Goal: Task Accomplishment & Management: Complete application form

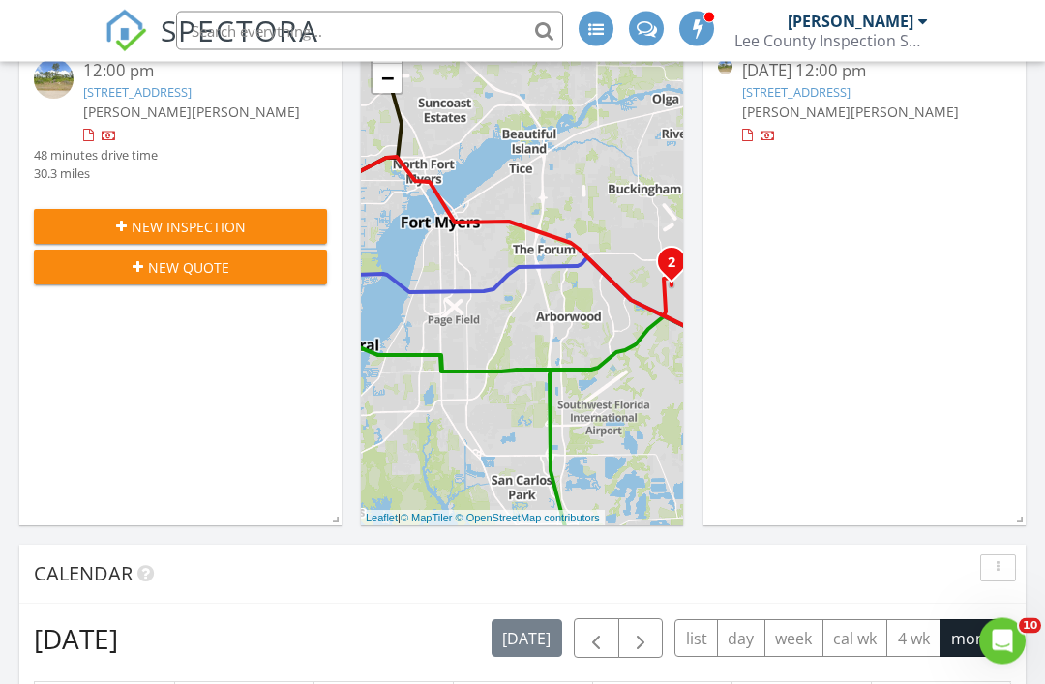
scroll to position [320, 0]
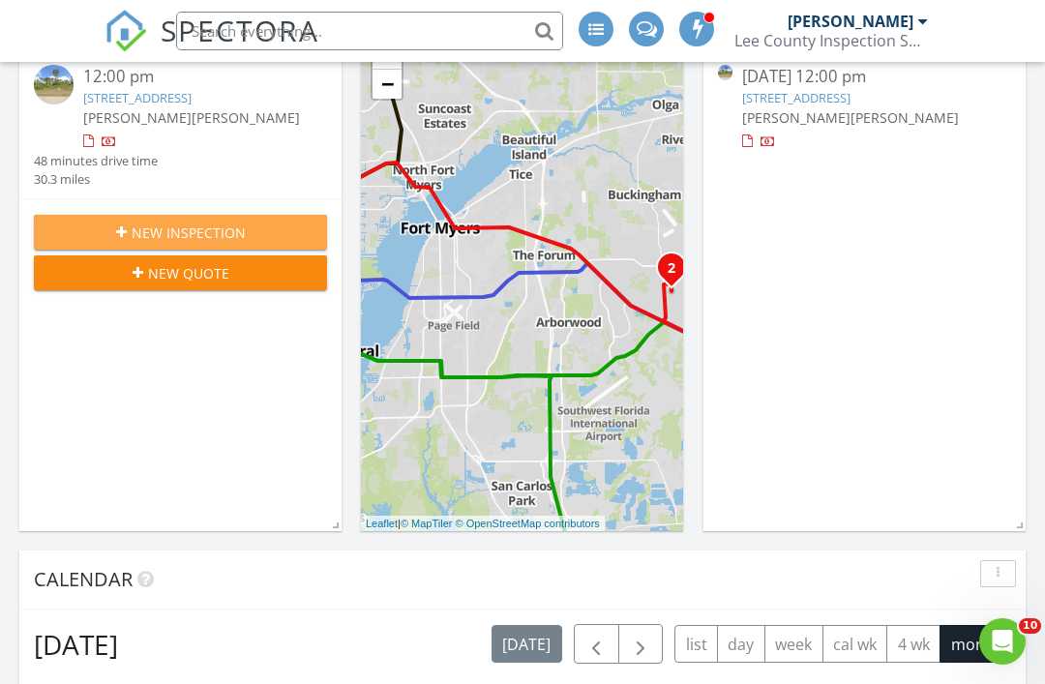
click at [207, 243] on span "New Inspection" at bounding box center [189, 233] width 114 height 20
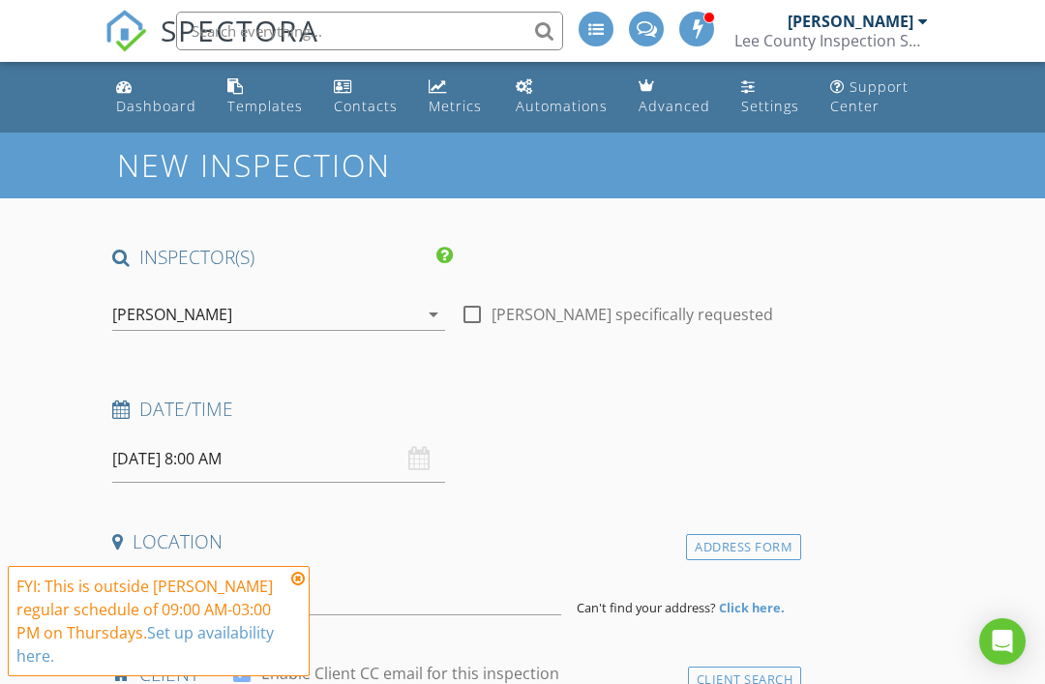
click at [423, 317] on icon "arrow_drop_down" at bounding box center [433, 314] width 23 height 23
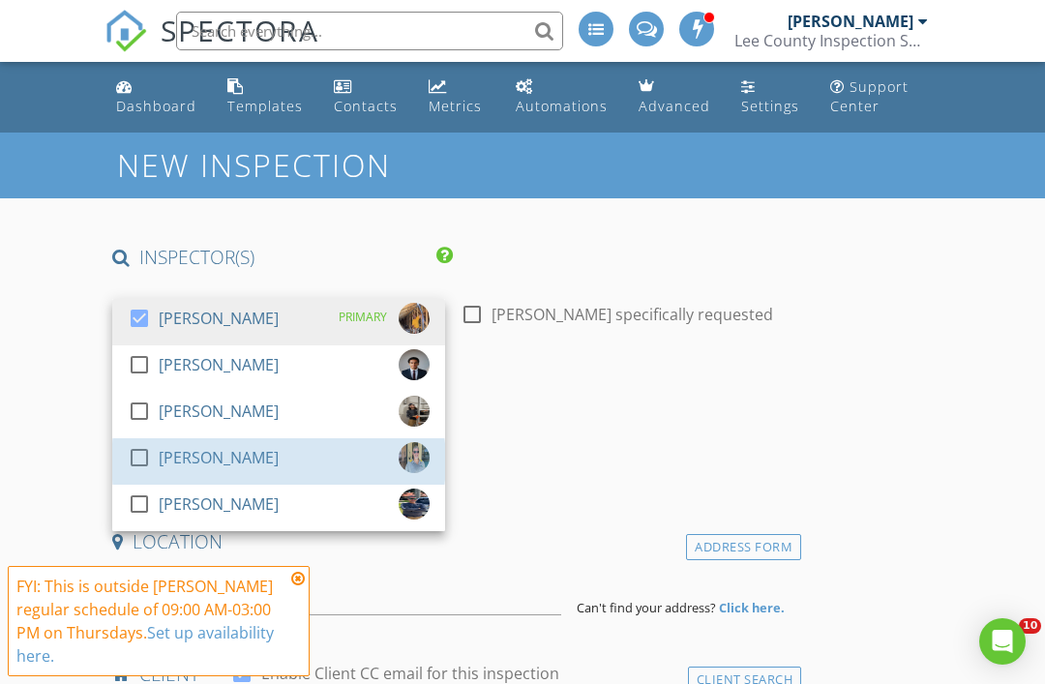
click at [319, 466] on div "check_box_outline_blank Kenneth Phillips" at bounding box center [279, 461] width 302 height 39
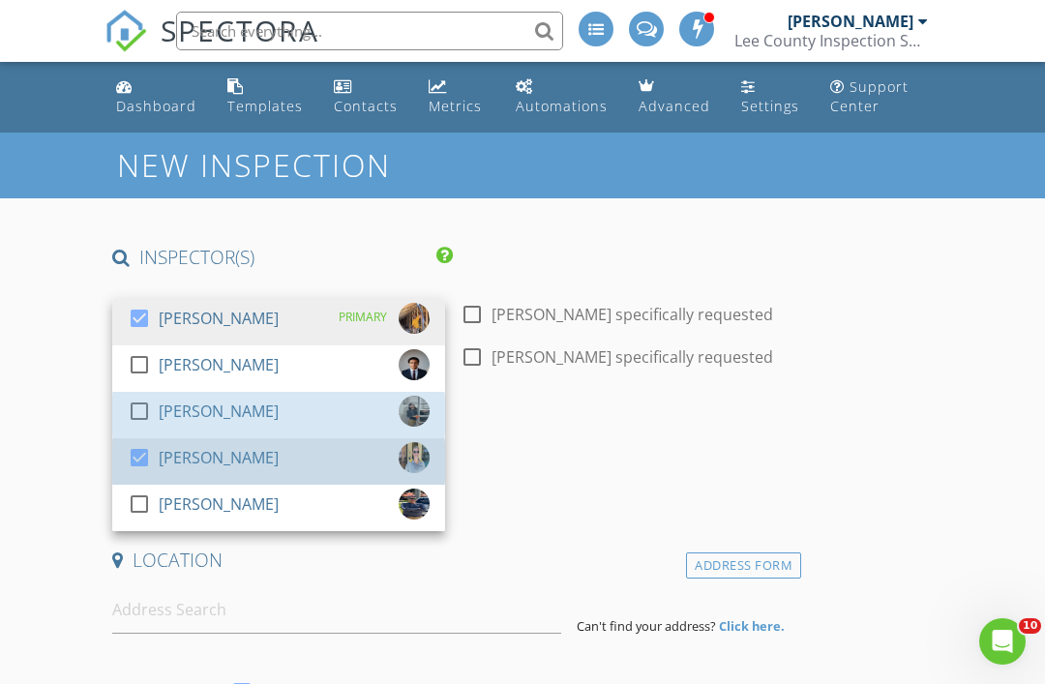
click at [331, 411] on div "check_box_outline_blank Justin Brooks" at bounding box center [279, 415] width 302 height 39
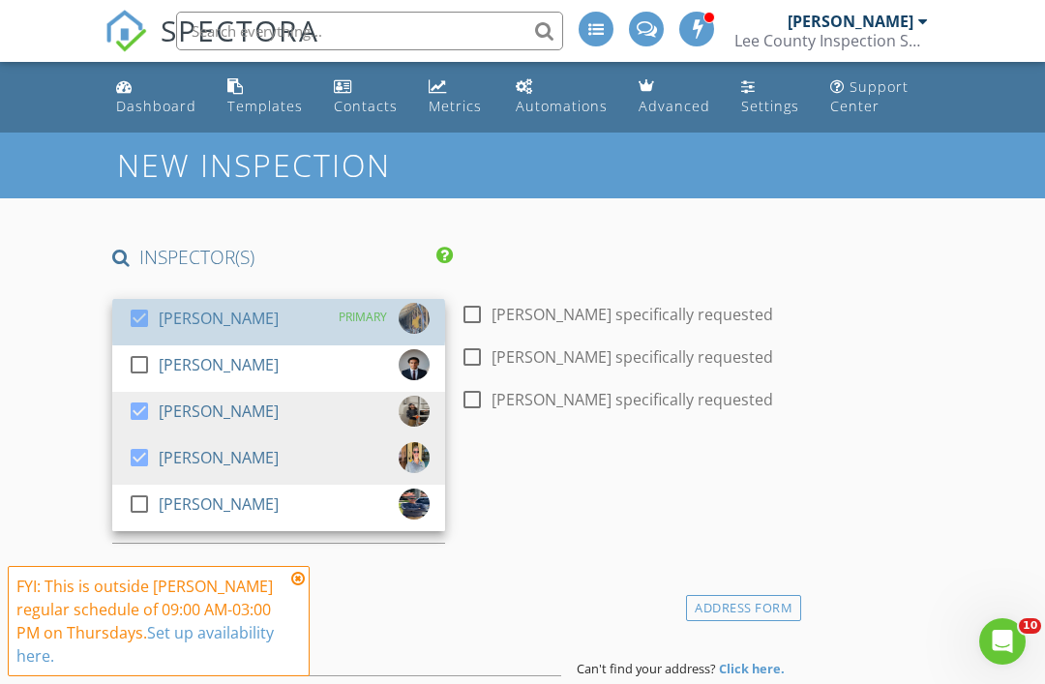
click at [333, 319] on div "PRIMARY" at bounding box center [378, 318] width 103 height 31
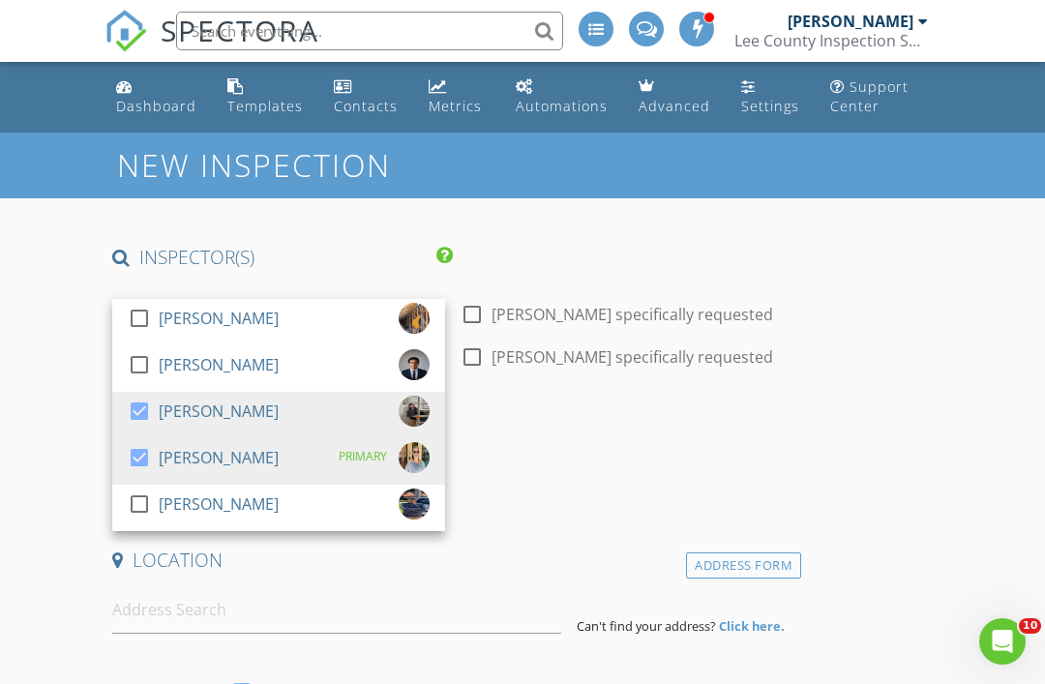
click at [585, 449] on div "Date/Time" at bounding box center [453, 434] width 697 height 39
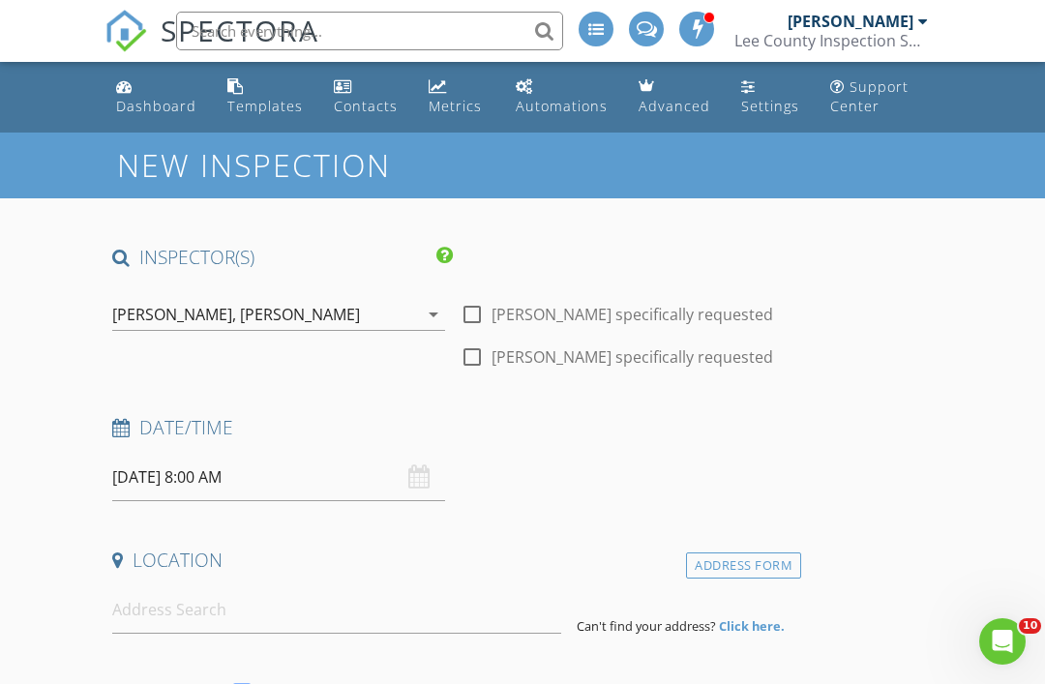
click at [320, 479] on input "08/28/2025 8:00 AM" at bounding box center [278, 477] width 333 height 47
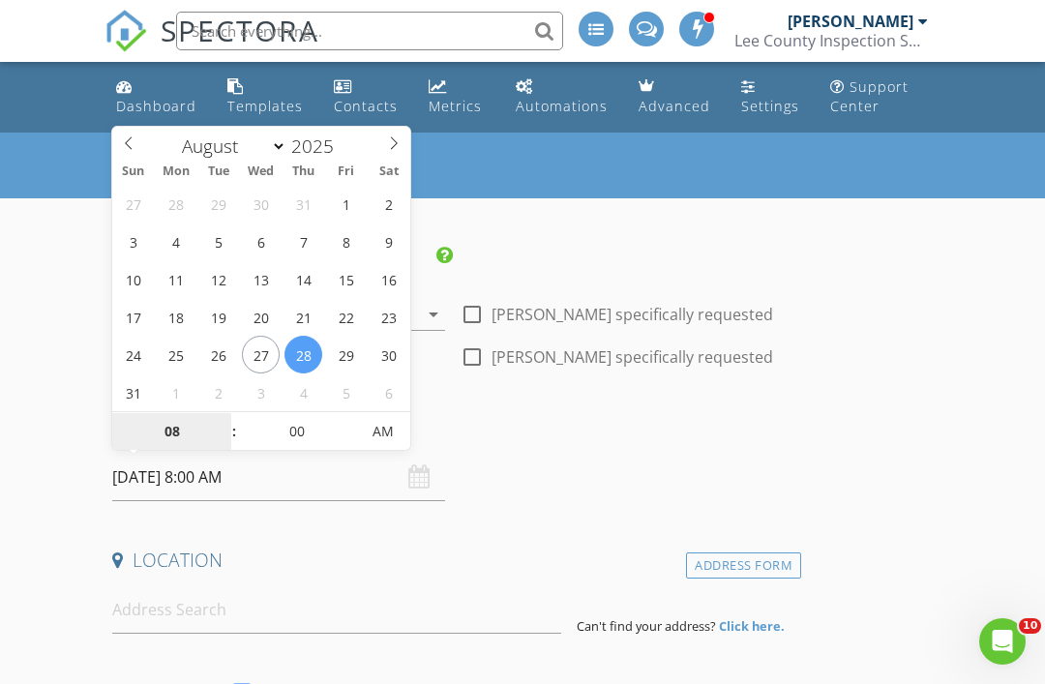
type input "08/29/2025 8:00 AM"
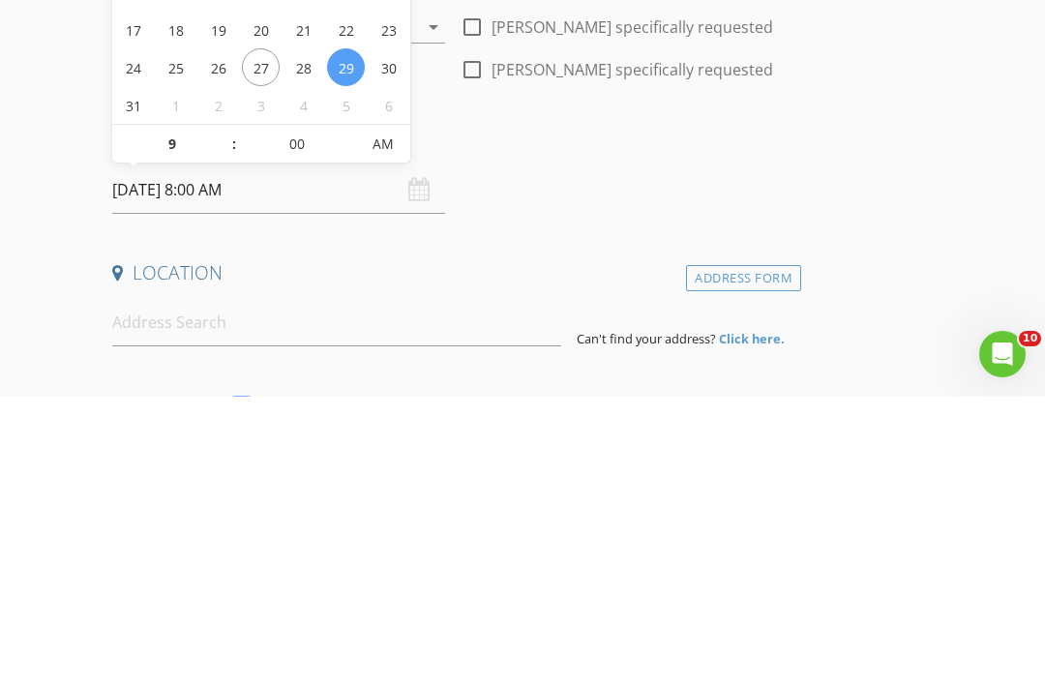
click at [302, 454] on input "08/29/2025 8:00 AM" at bounding box center [278, 477] width 333 height 47
type input "09"
type input "08/29/2025 9:00 AM"
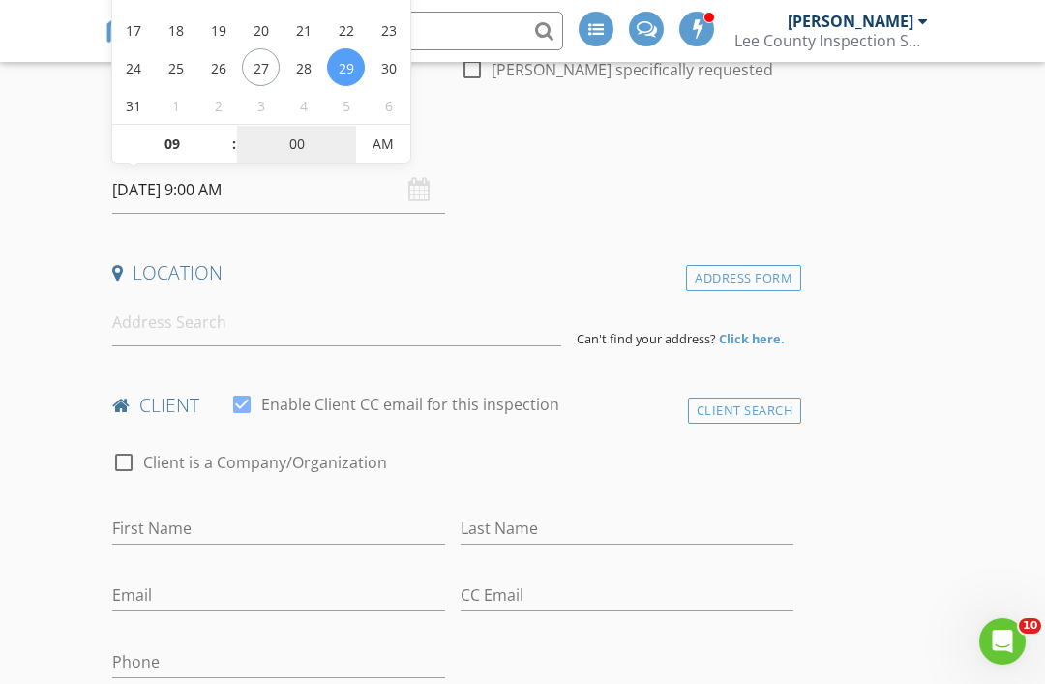
click at [296, 159] on input "00" at bounding box center [296, 145] width 119 height 39
type input "30"
type input "[DATE] 9:30 AM"
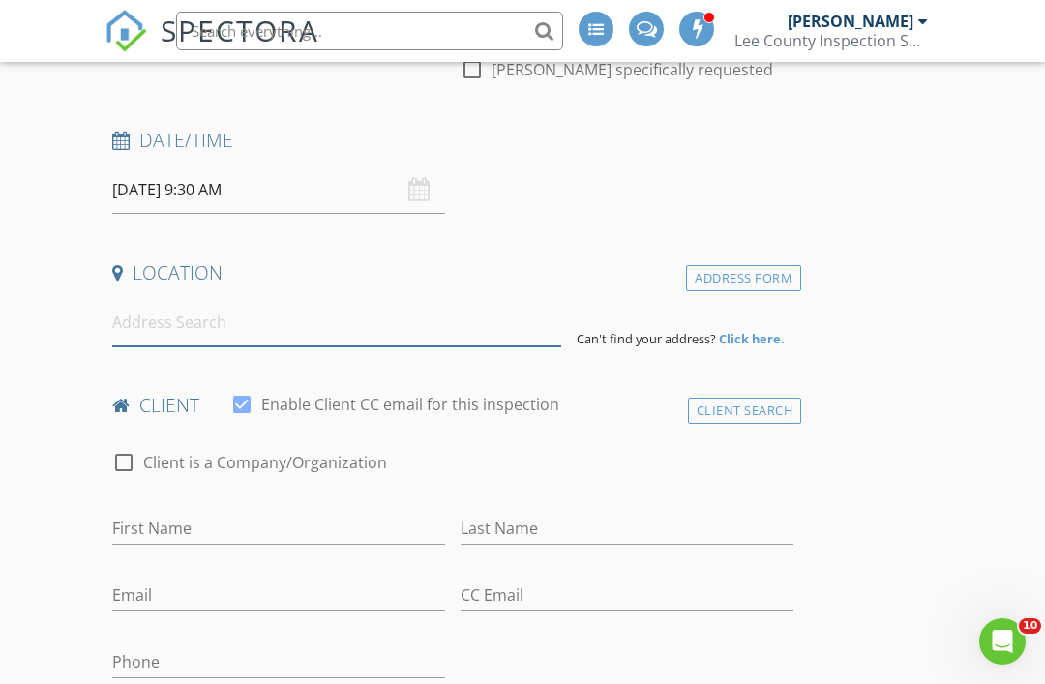
click at [361, 332] on input at bounding box center [336, 322] width 449 height 47
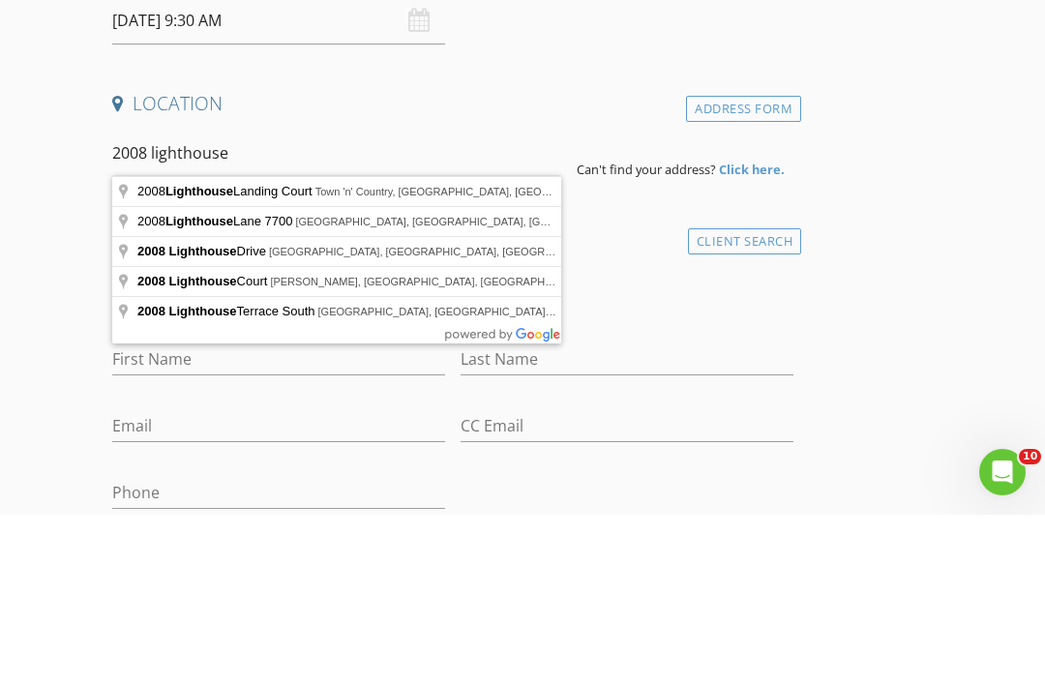
type input "2008 Lighthouse Court, LaBelle, FL, USA"
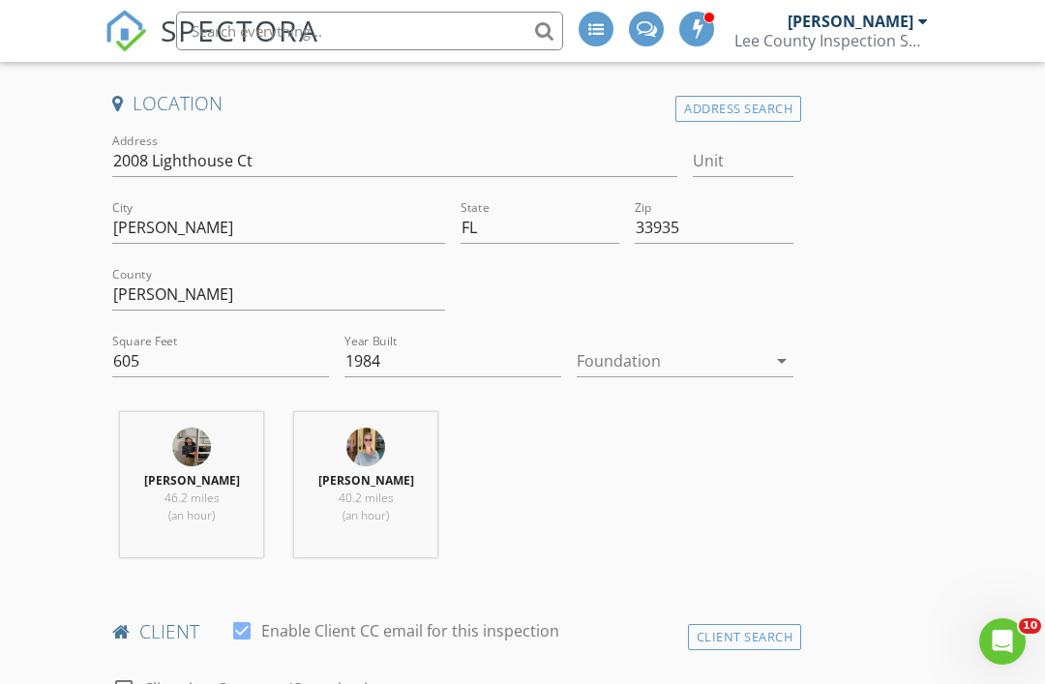
click at [737, 359] on div at bounding box center [672, 360] width 190 height 31
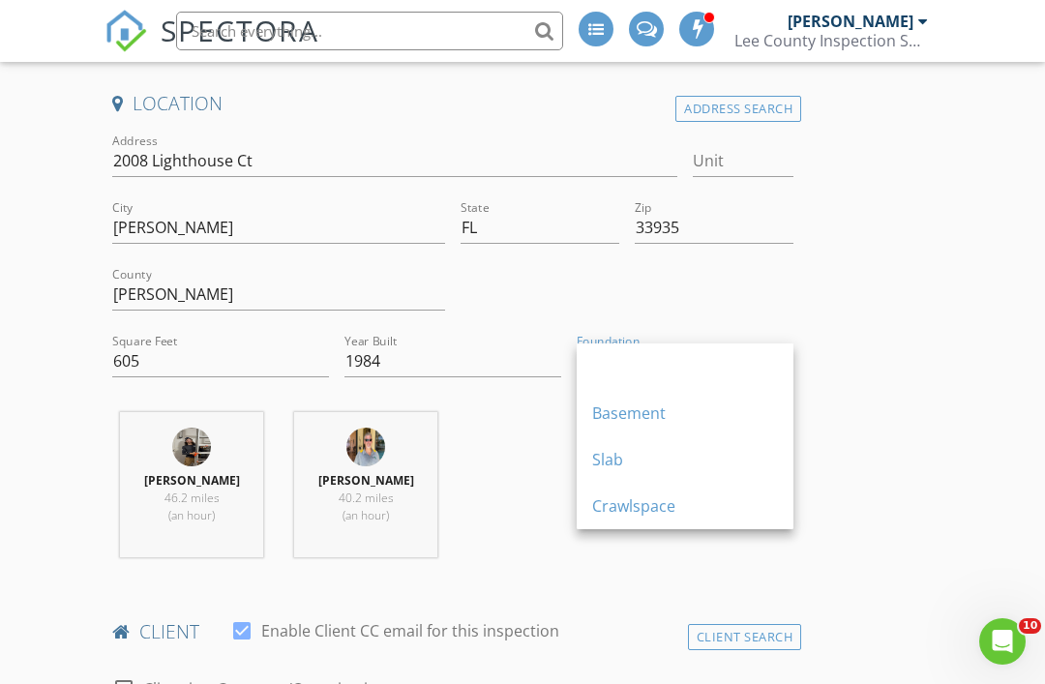
click at [704, 461] on div "Slab" at bounding box center [685, 459] width 186 height 23
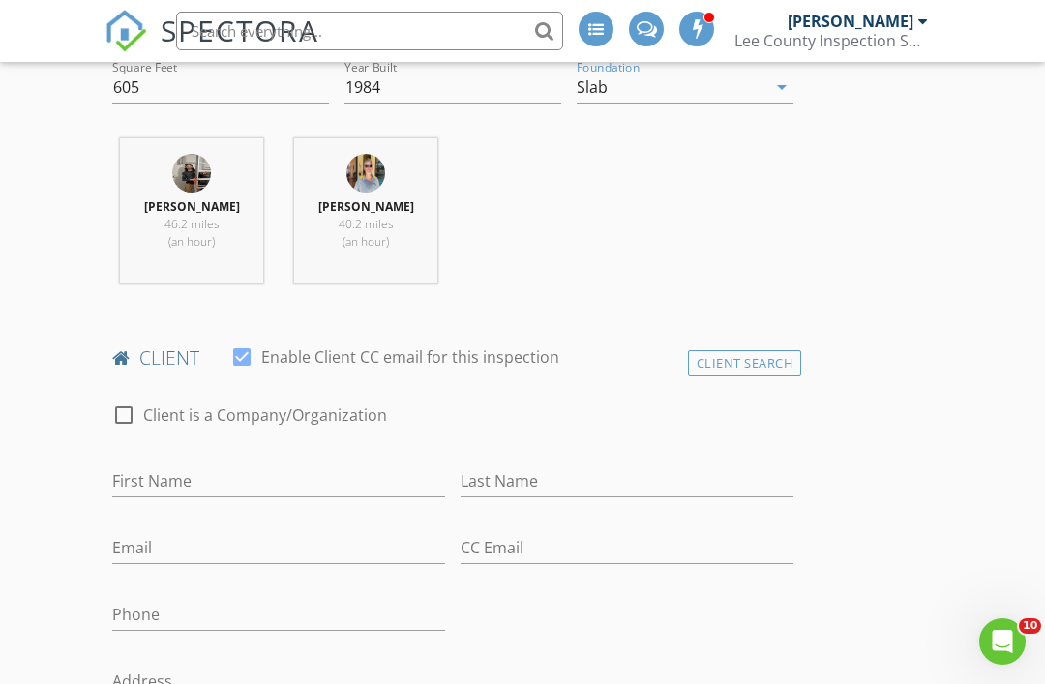
scroll to position [755, 0]
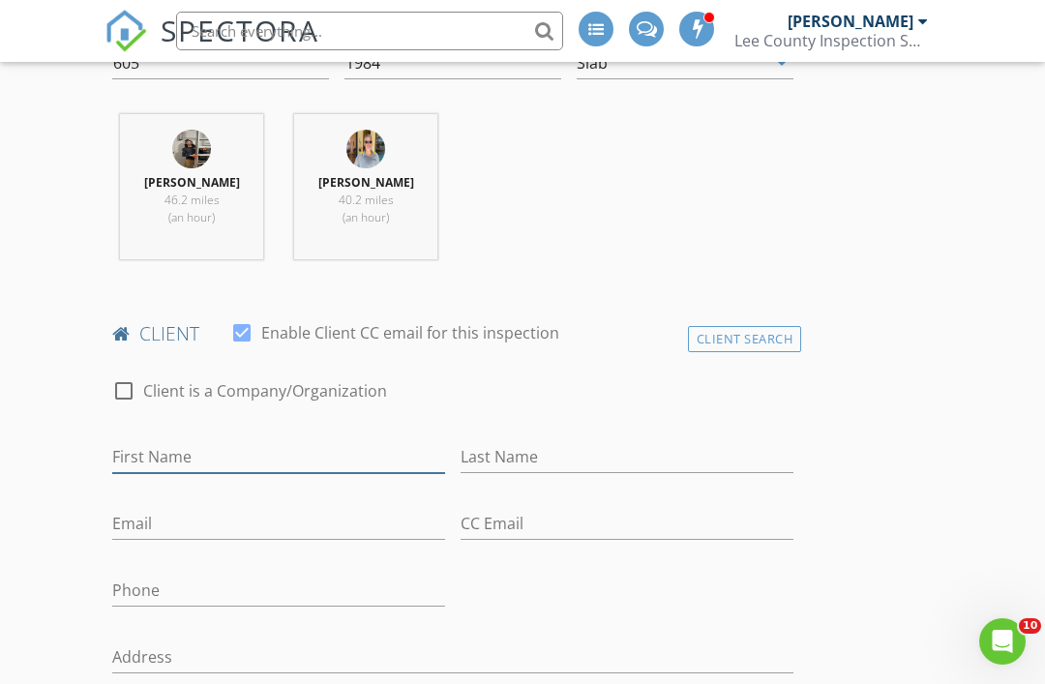
click at [252, 453] on input "First Name" at bounding box center [278, 457] width 333 height 32
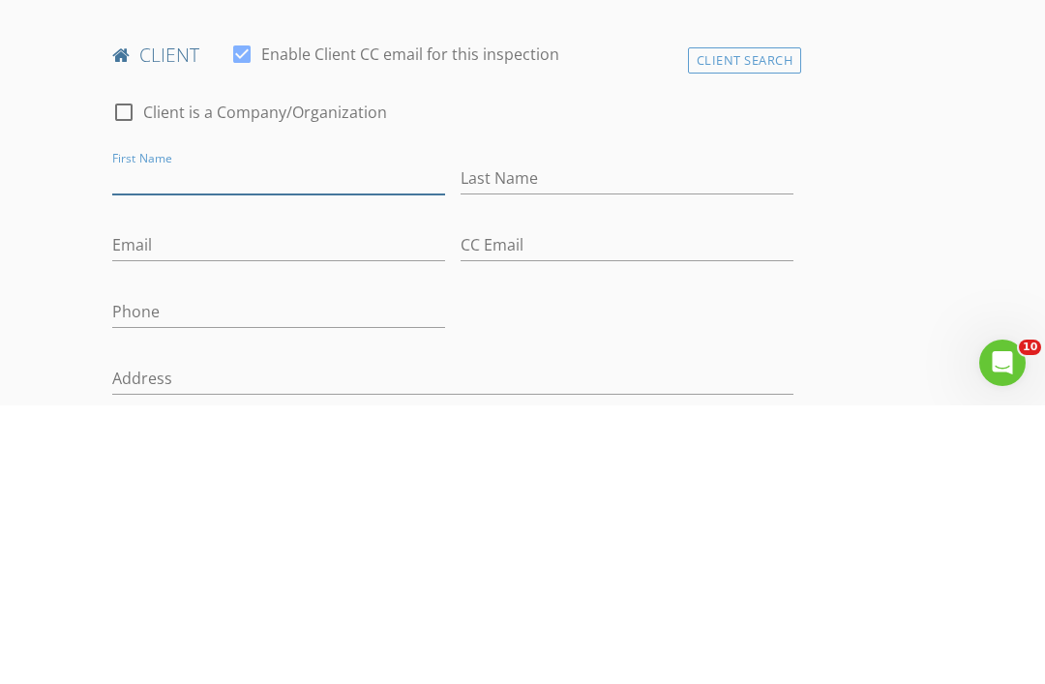
type input "Z"
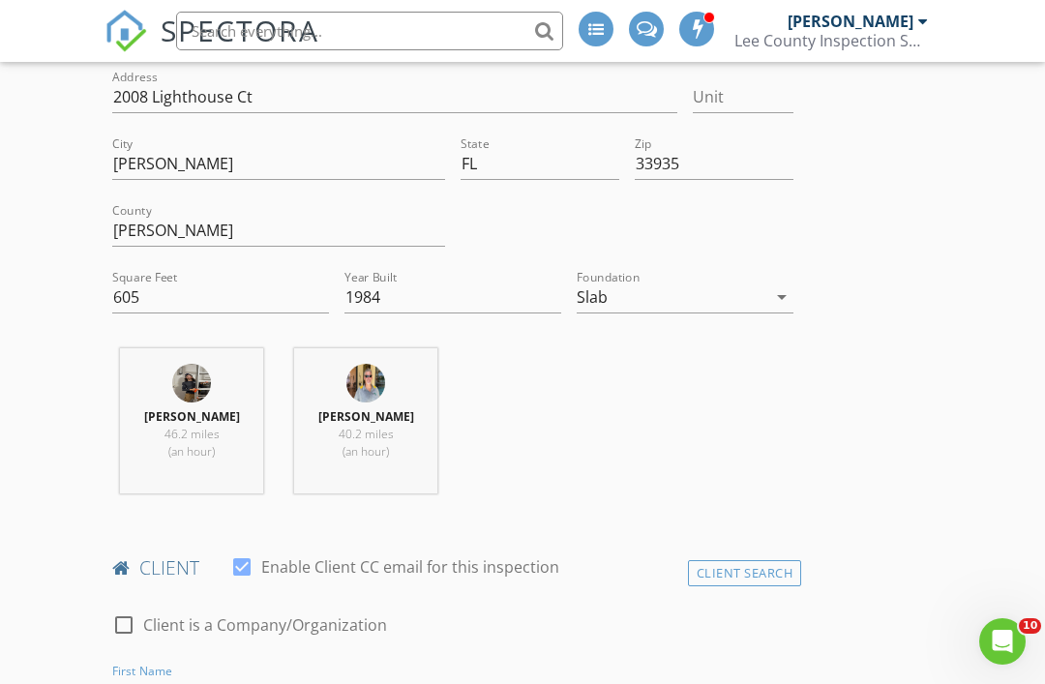
scroll to position [420, 0]
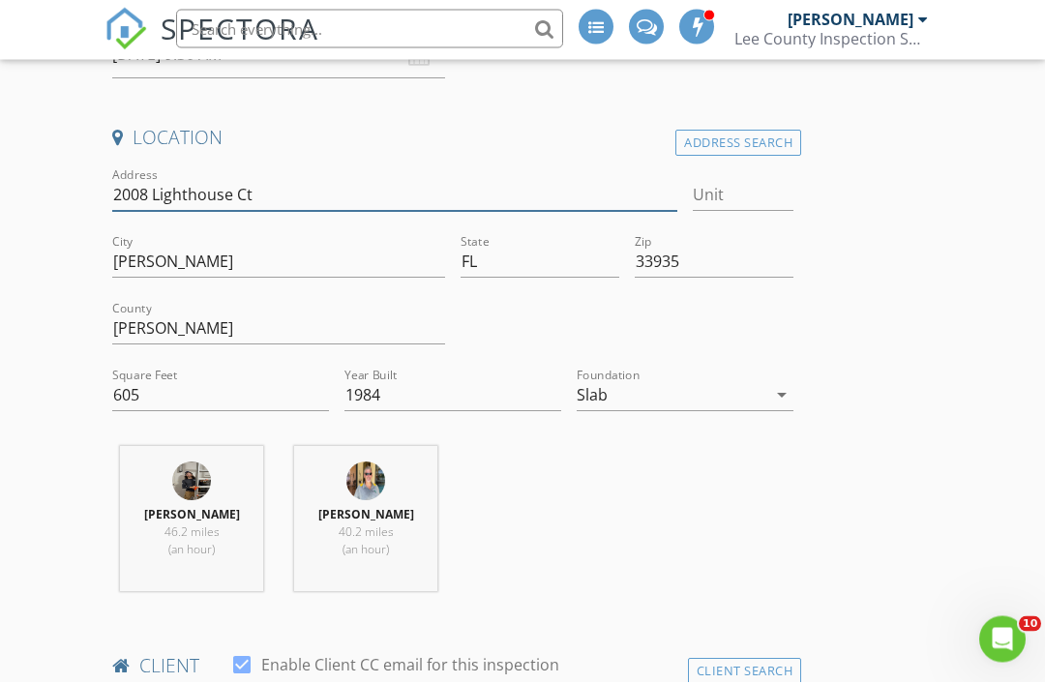
click at [338, 195] on input "2008 Lighthouse Ct" at bounding box center [394, 198] width 565 height 32
type input "2008 Lighthouse"
type input "605"
type input "1984"
type input "2008 Lighthouse La"
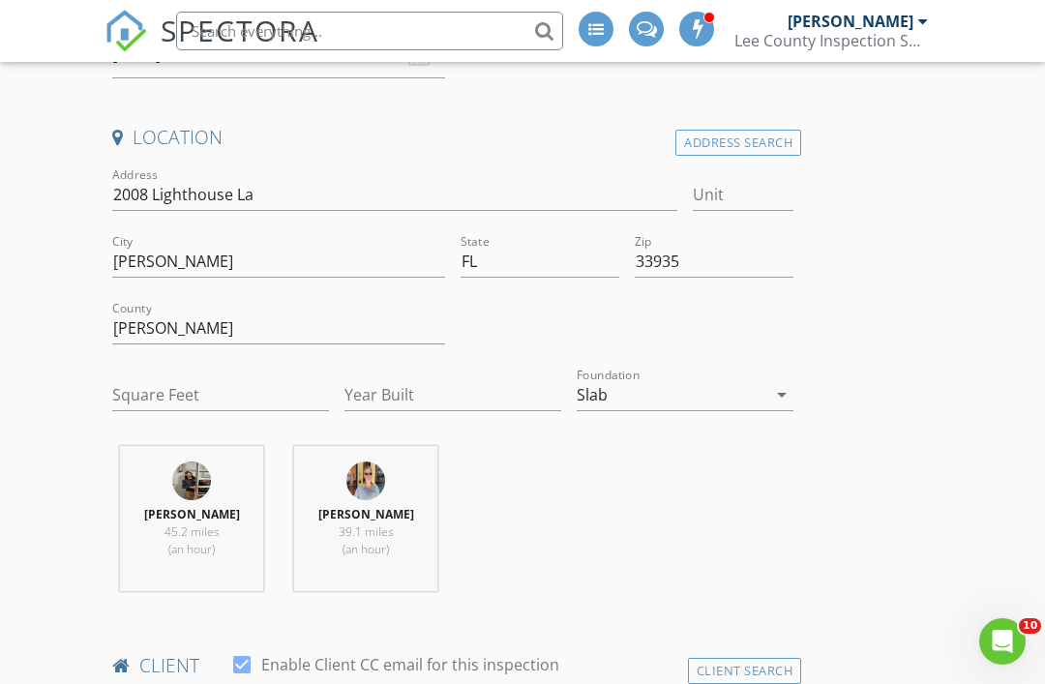
type input "605"
type input "1984"
click at [193, 399] on input "605" at bounding box center [220, 395] width 217 height 32
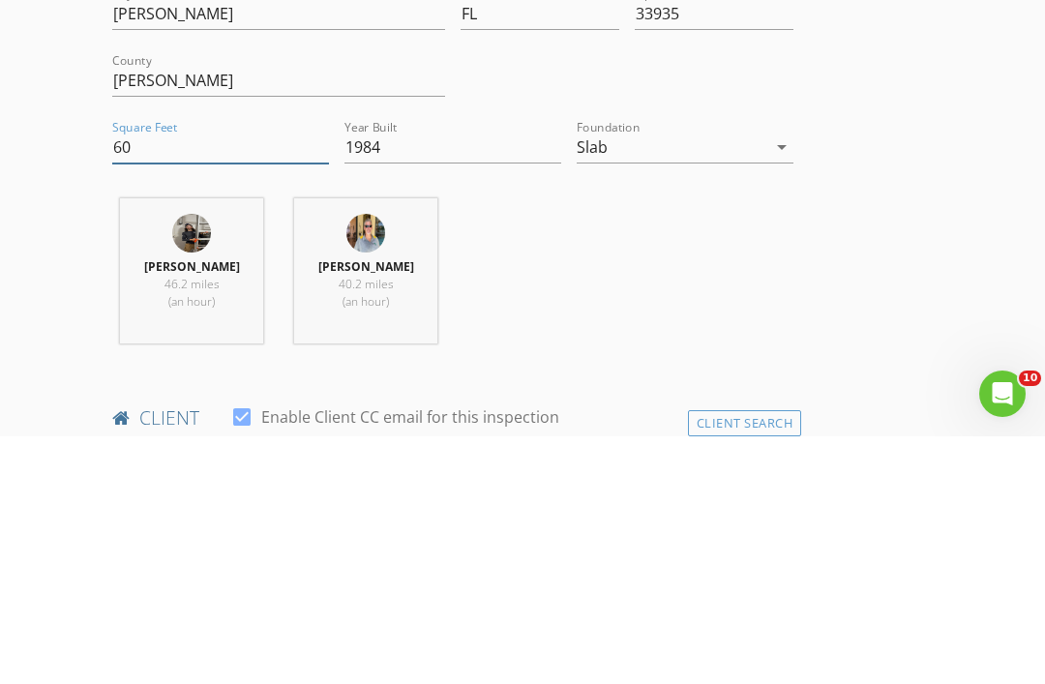
type input "6"
type input "804"
click at [456, 379] on input "1984" at bounding box center [453, 395] width 217 height 32
type input "1"
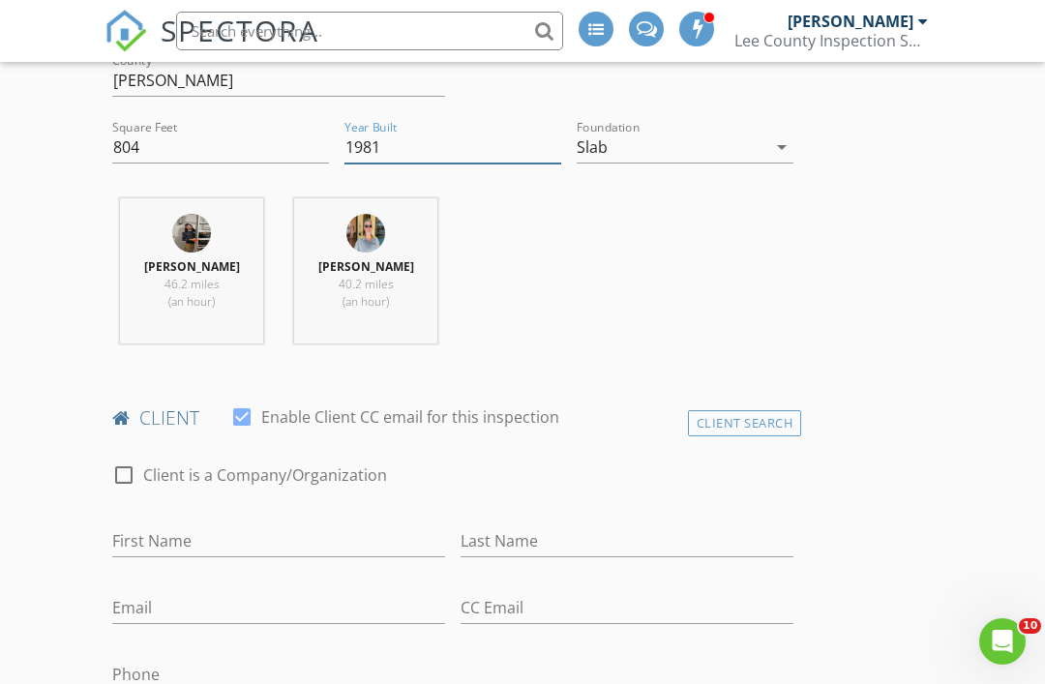
type input "1981"
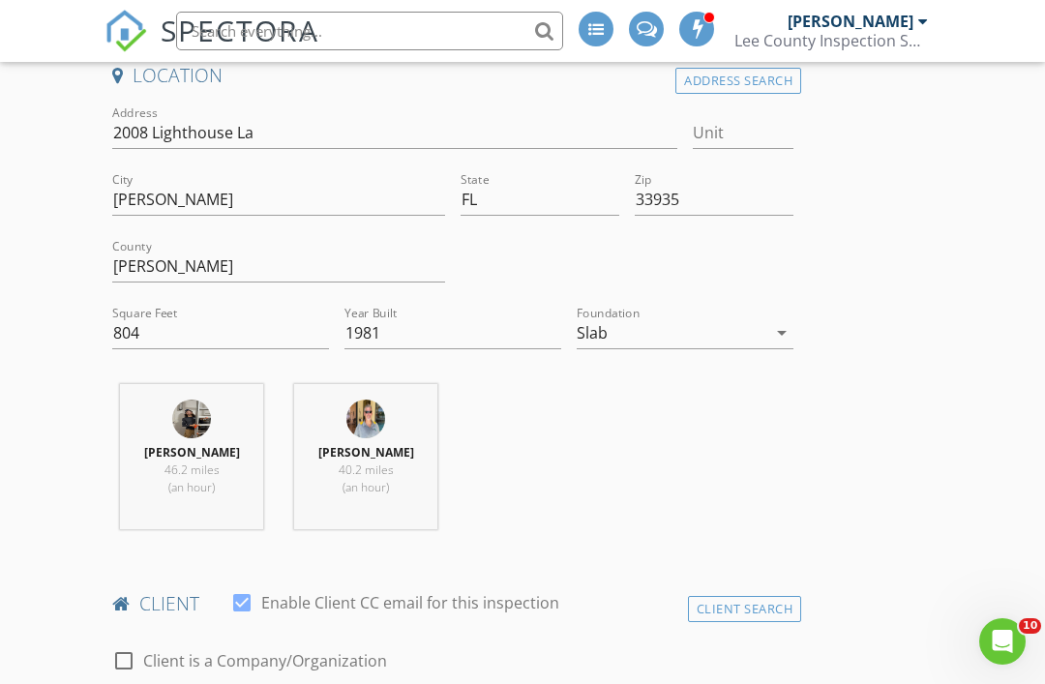
scroll to position [484, 0]
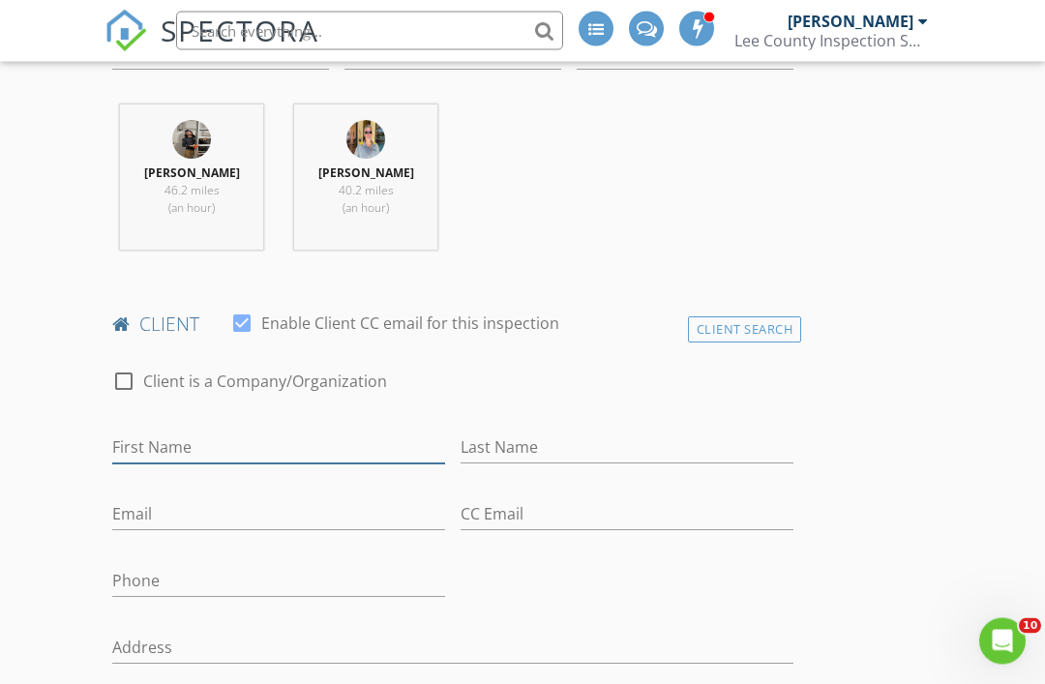
click at [306, 452] on input "First Name" at bounding box center [278, 449] width 333 height 32
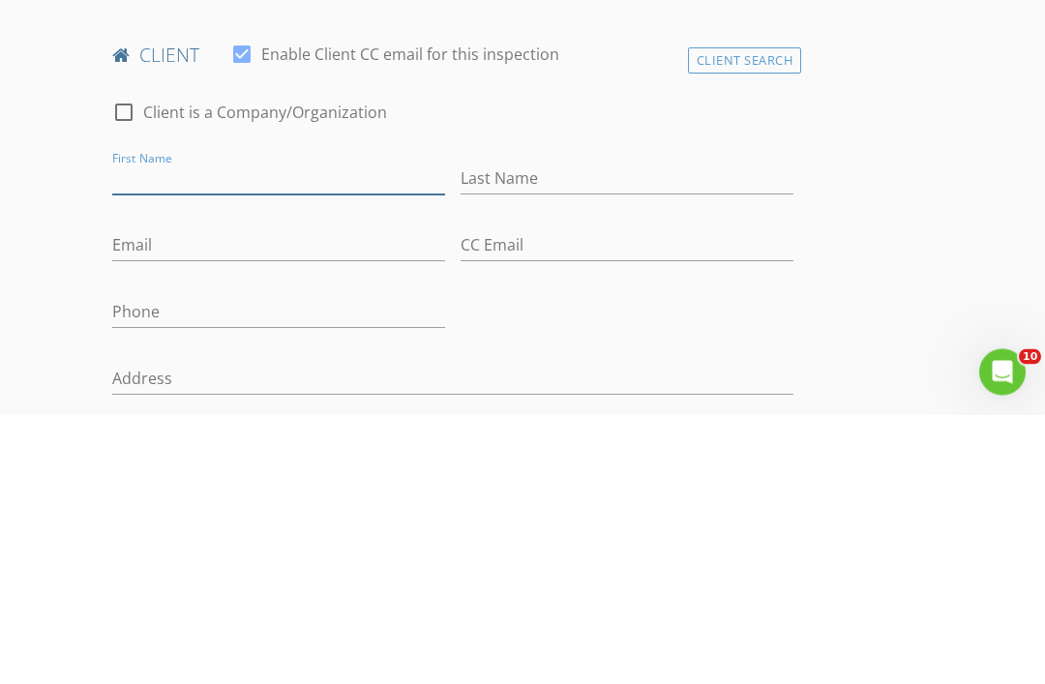
scroll to position [1034, 0]
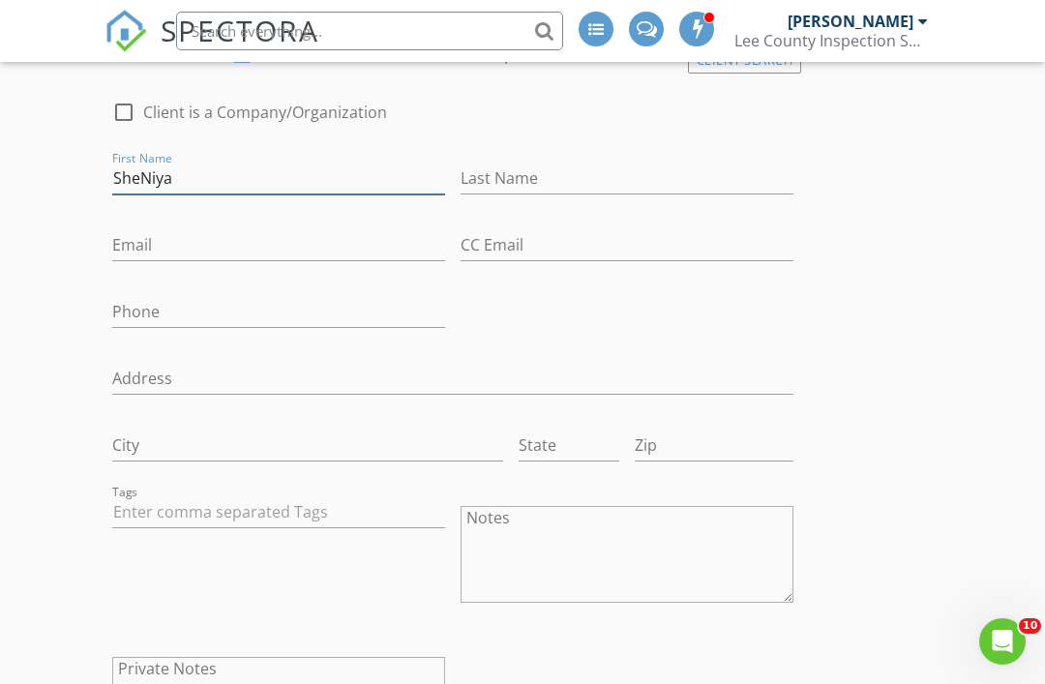
type input "SheNiya"
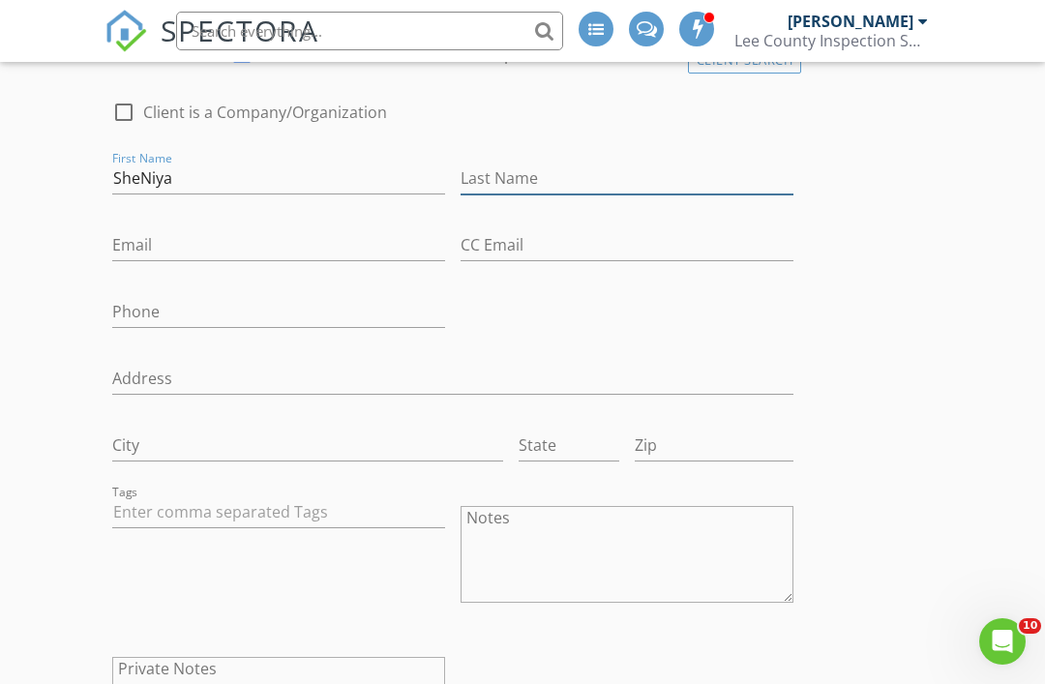
click at [646, 179] on input "Last Name" at bounding box center [627, 179] width 333 height 32
type input "[PERSON_NAME]"
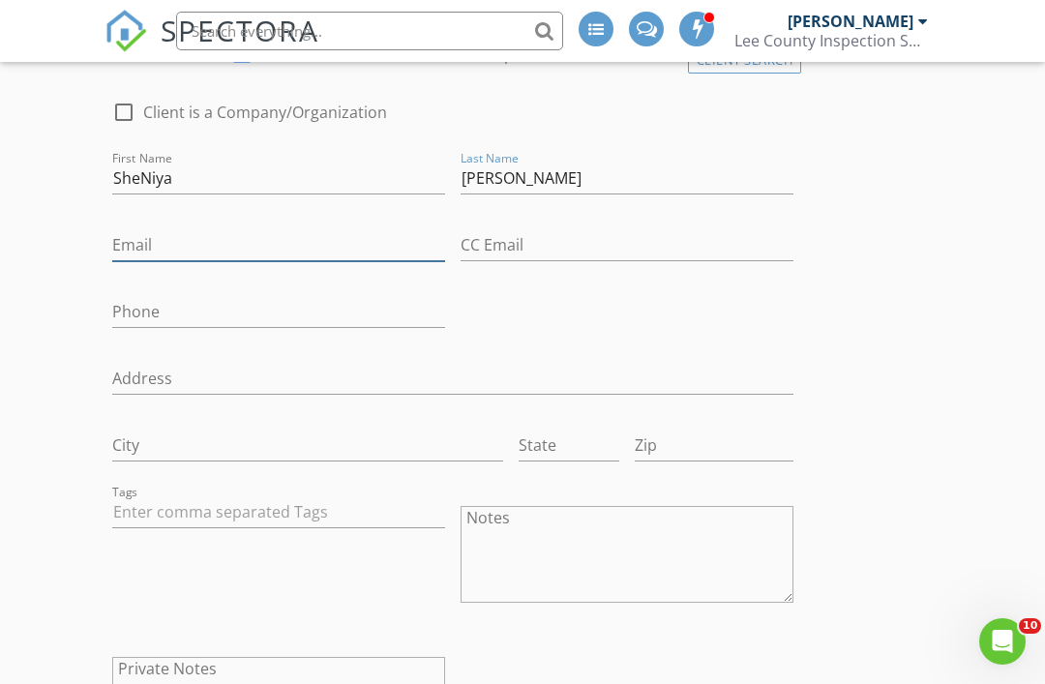
click at [237, 241] on input "Email" at bounding box center [278, 245] width 333 height 32
type input "Timirracarter1970@gmail.com"
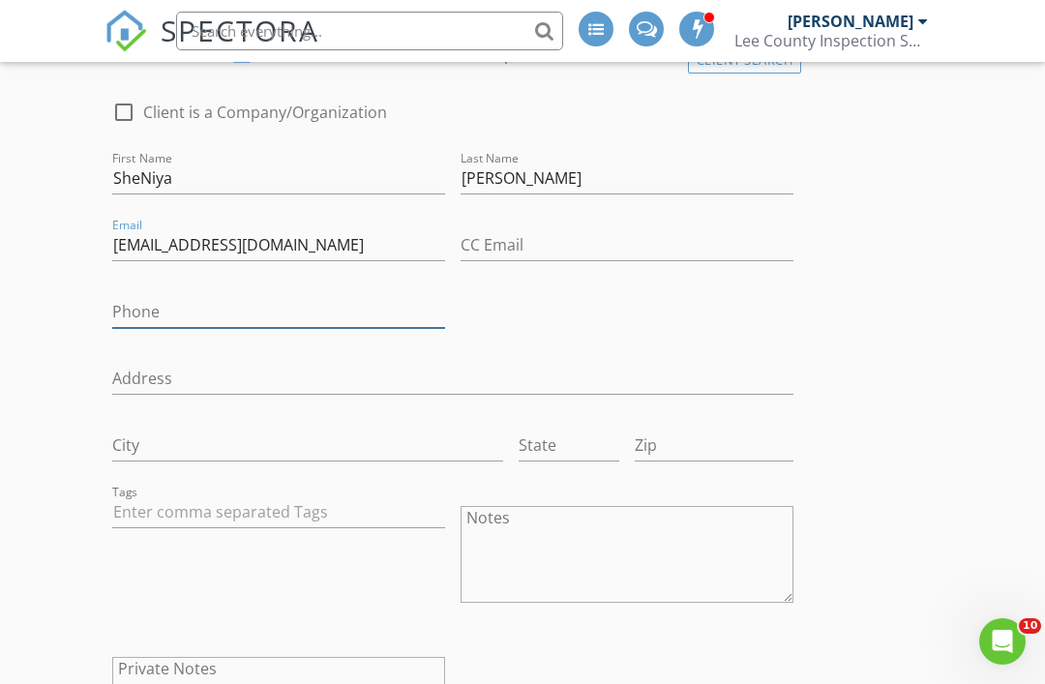
click at [338, 309] on input "Phone" at bounding box center [278, 312] width 333 height 32
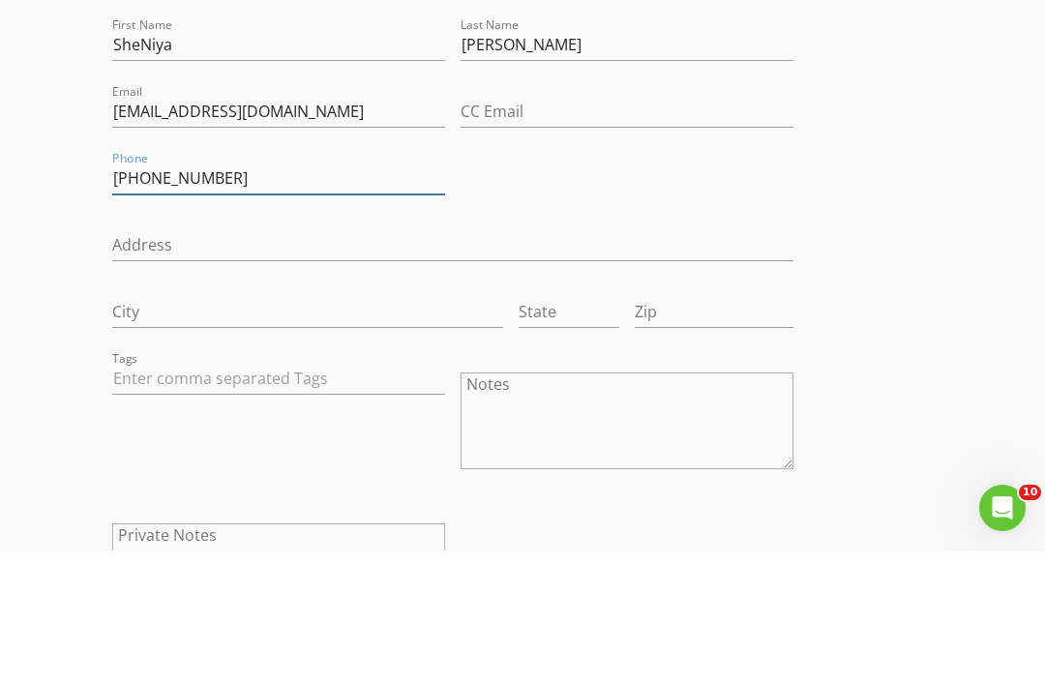
type input "[PHONE_NUMBER]"
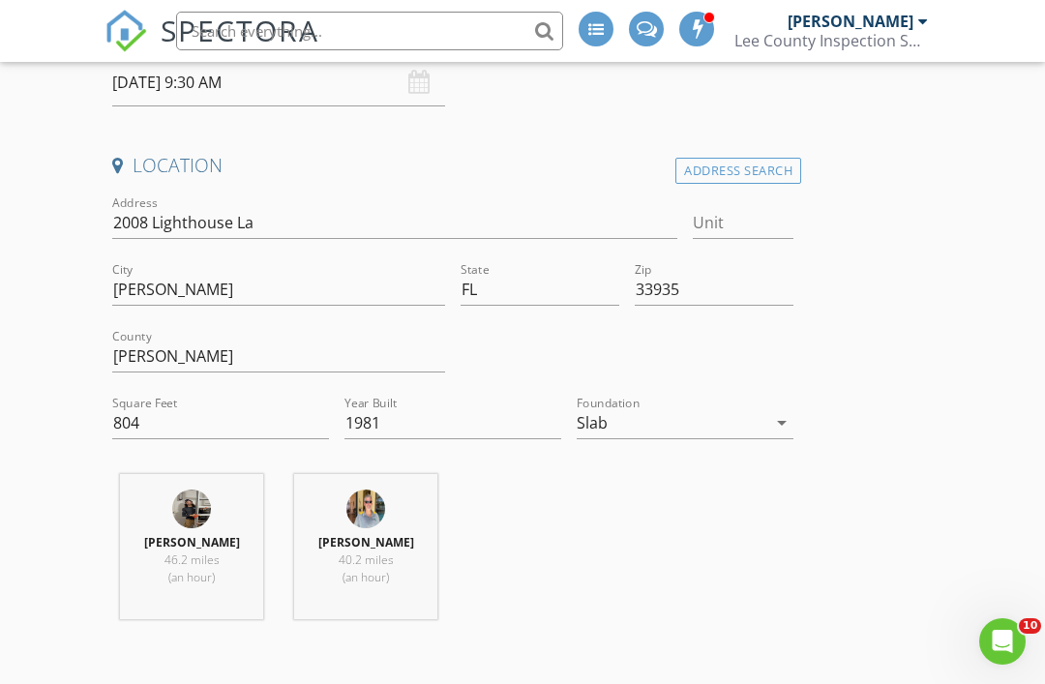
scroll to position [391, 0]
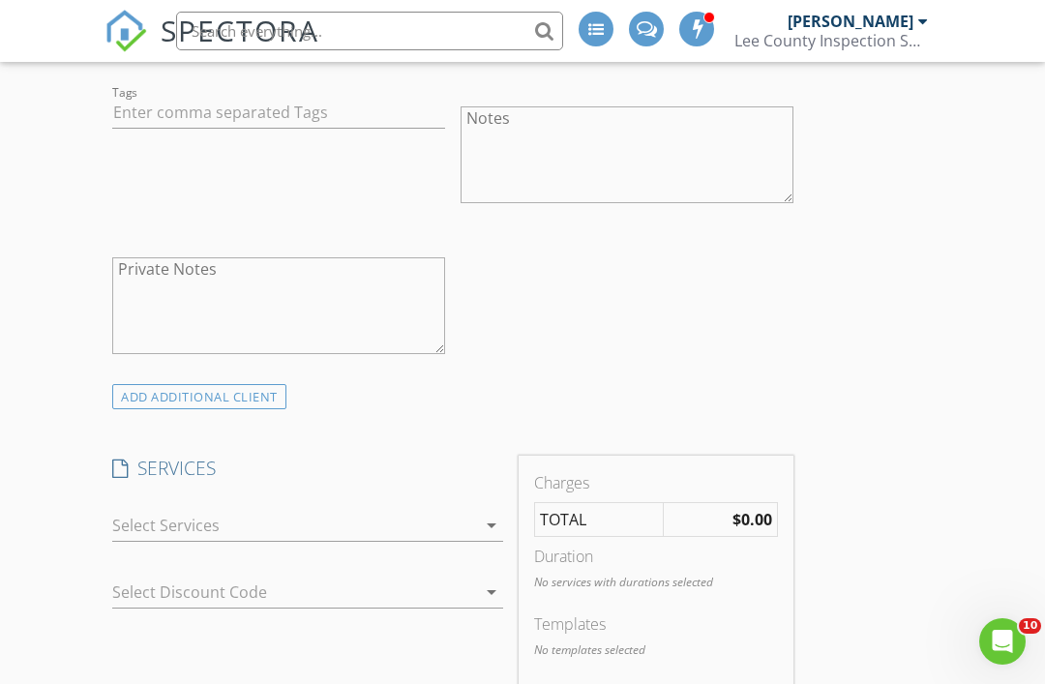
scroll to position [1436, 0]
click at [492, 522] on icon "arrow_drop_down" at bounding box center [491, 522] width 23 height 23
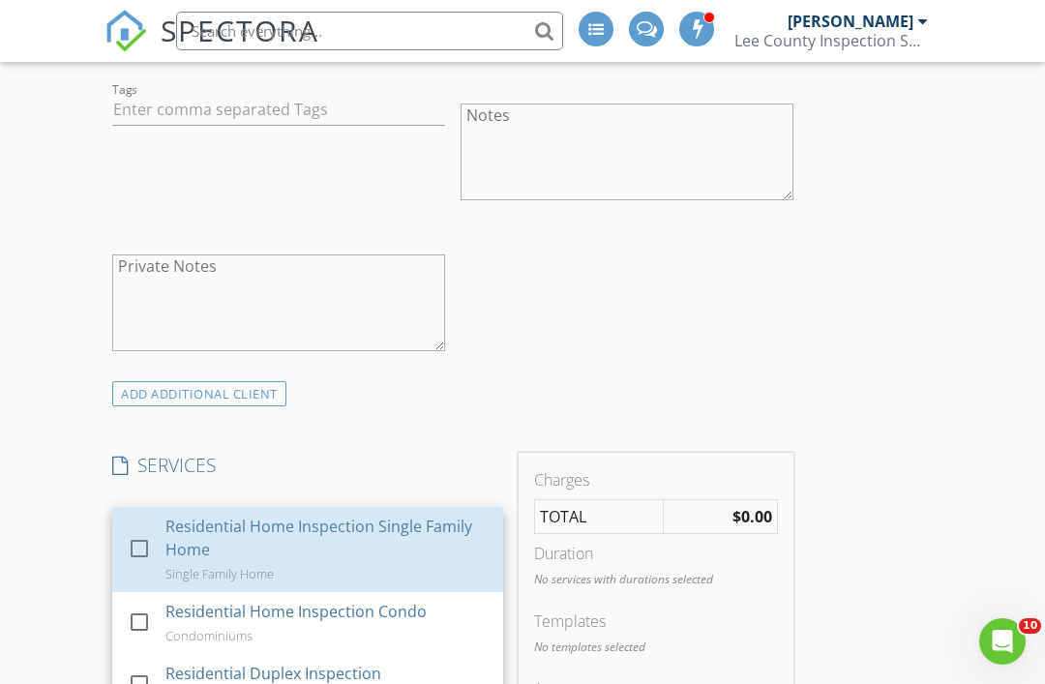
click at [407, 537] on div "Residential Home Inspection Single Family Home" at bounding box center [326, 538] width 322 height 46
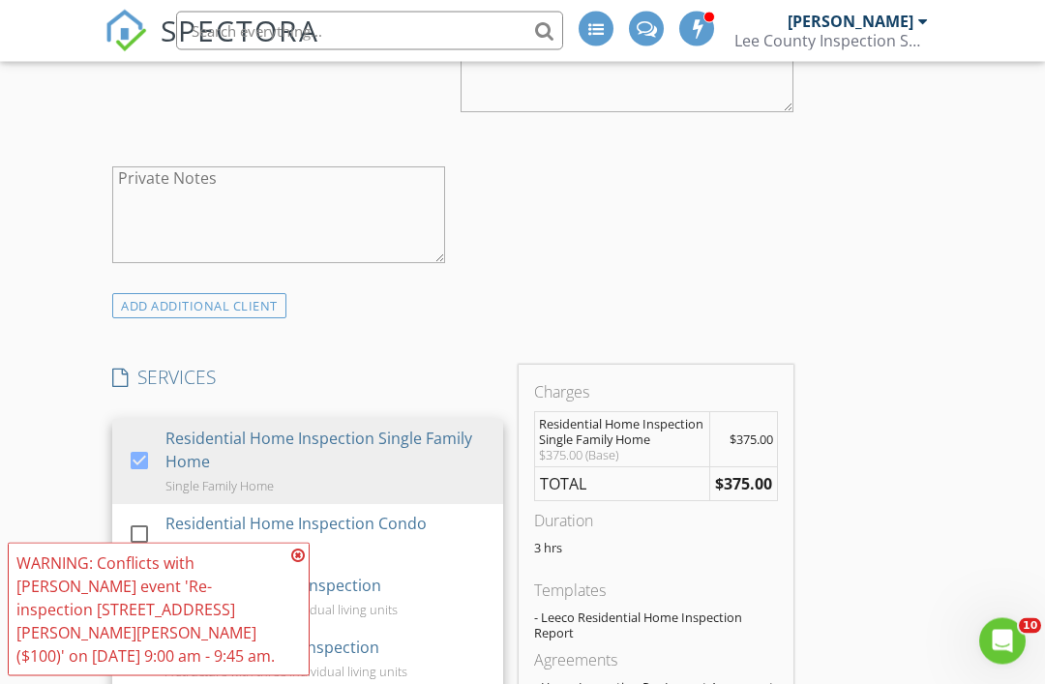
scroll to position [1528, 0]
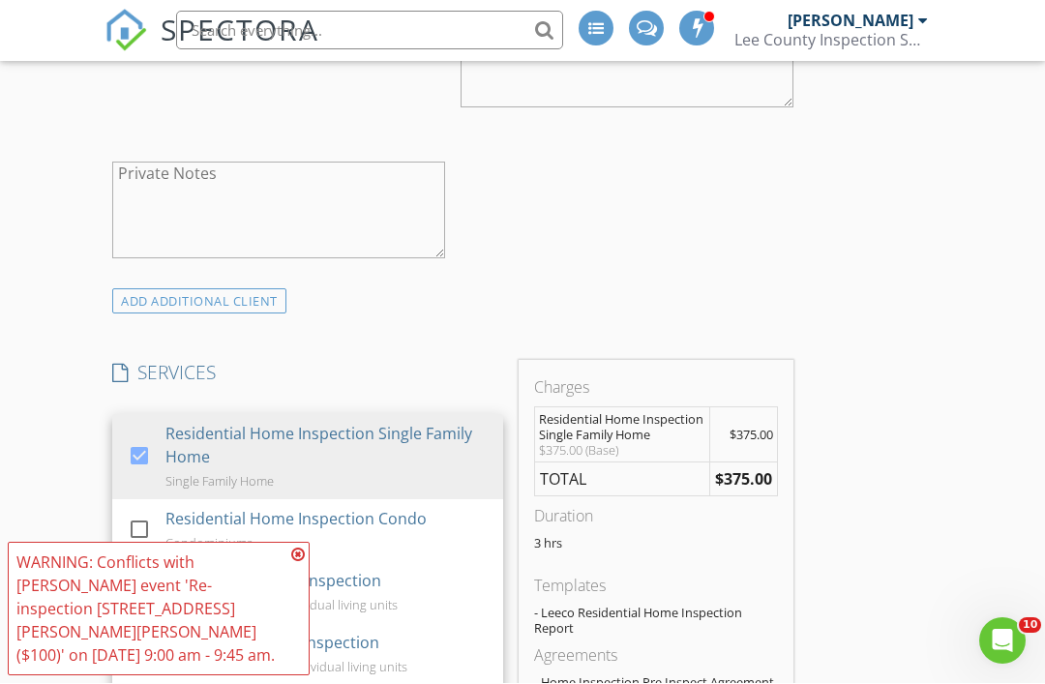
click at [293, 631] on div "WARNING: Conflicts with Kenneth Phillips's event 'Re-inspection 6748 Dabney St,…" at bounding box center [158, 610] width 285 height 116
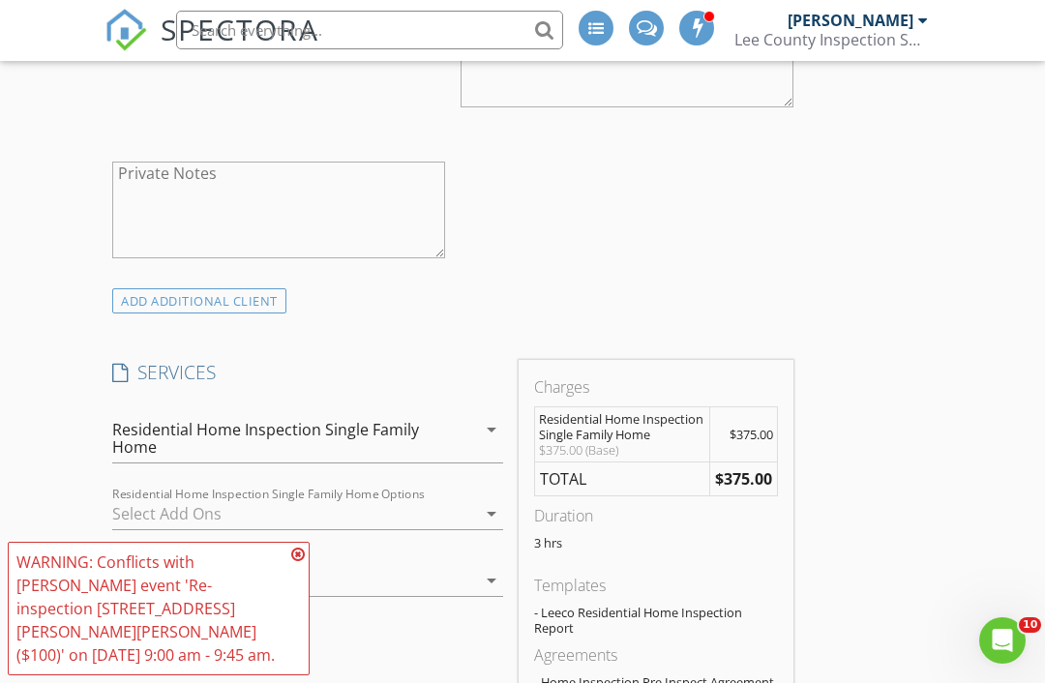
scroll to position [1529, 0]
click at [302, 563] on icon at bounding box center [298, 555] width 14 height 15
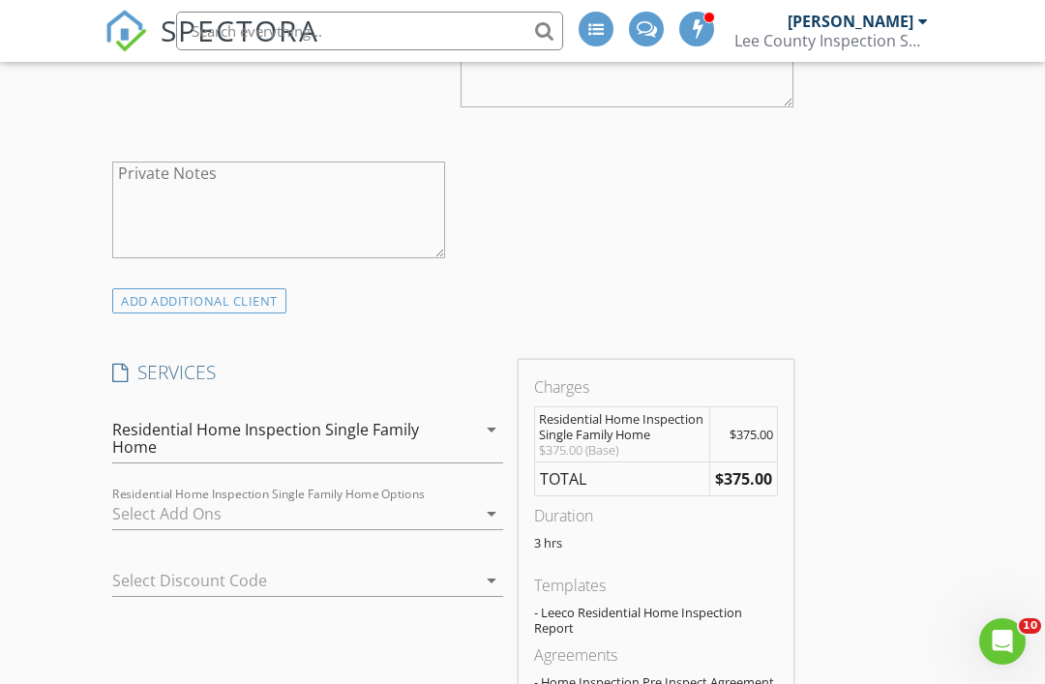
click at [461, 499] on div at bounding box center [294, 513] width 364 height 31
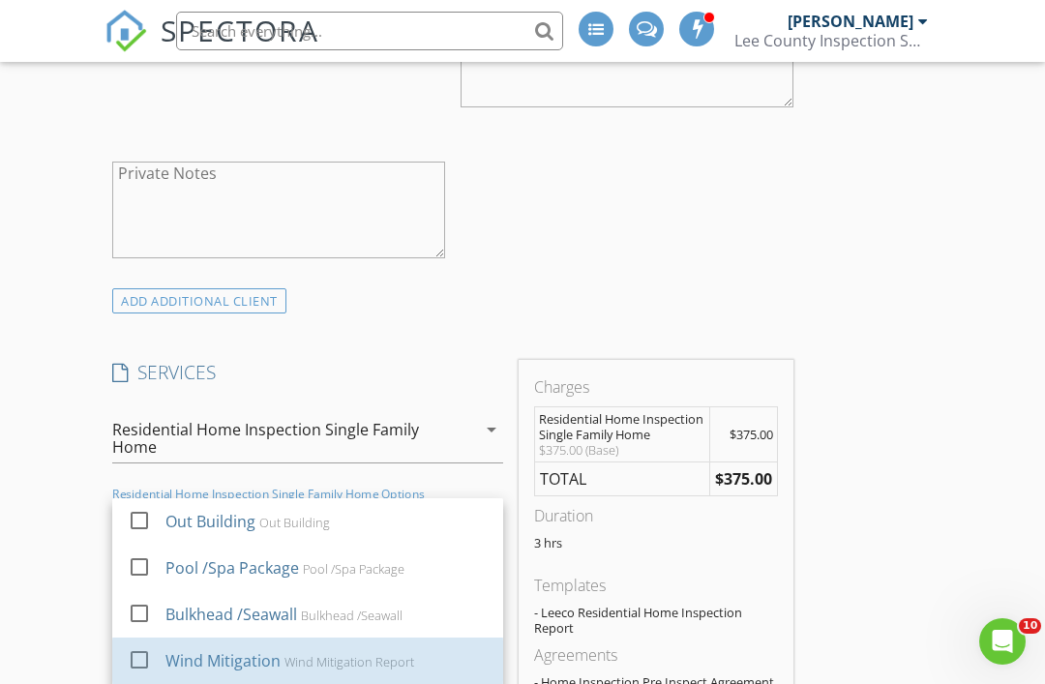
click at [382, 665] on div "Wind Mitigation Report" at bounding box center [350, 661] width 130 height 15
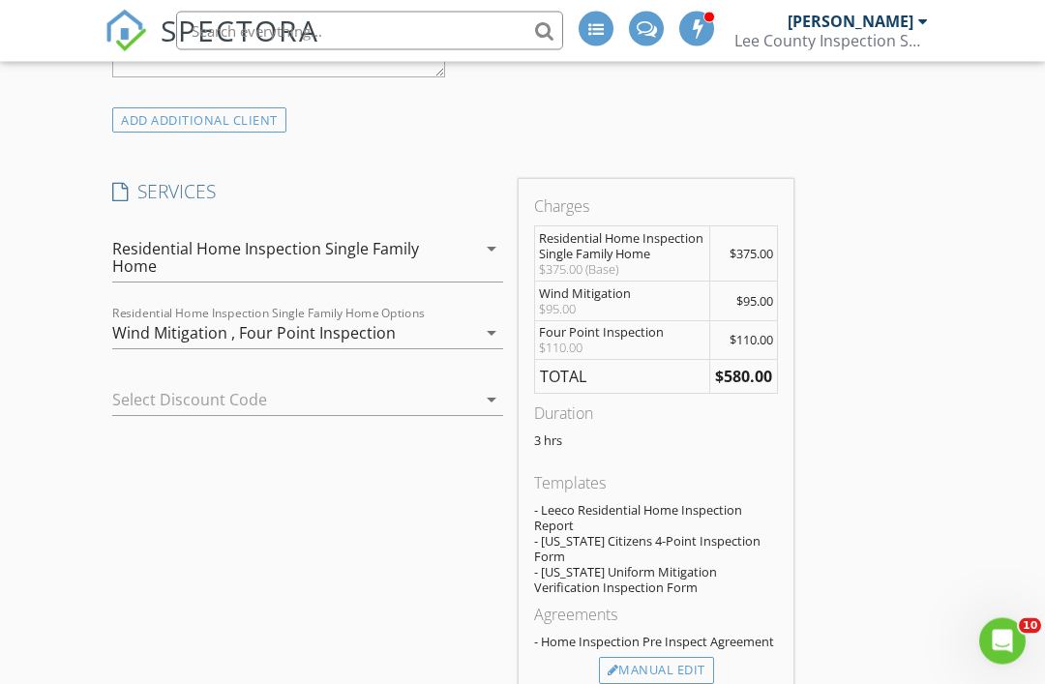
scroll to position [1710, 0]
click at [683, 657] on div "Manual Edit" at bounding box center [656, 670] width 115 height 27
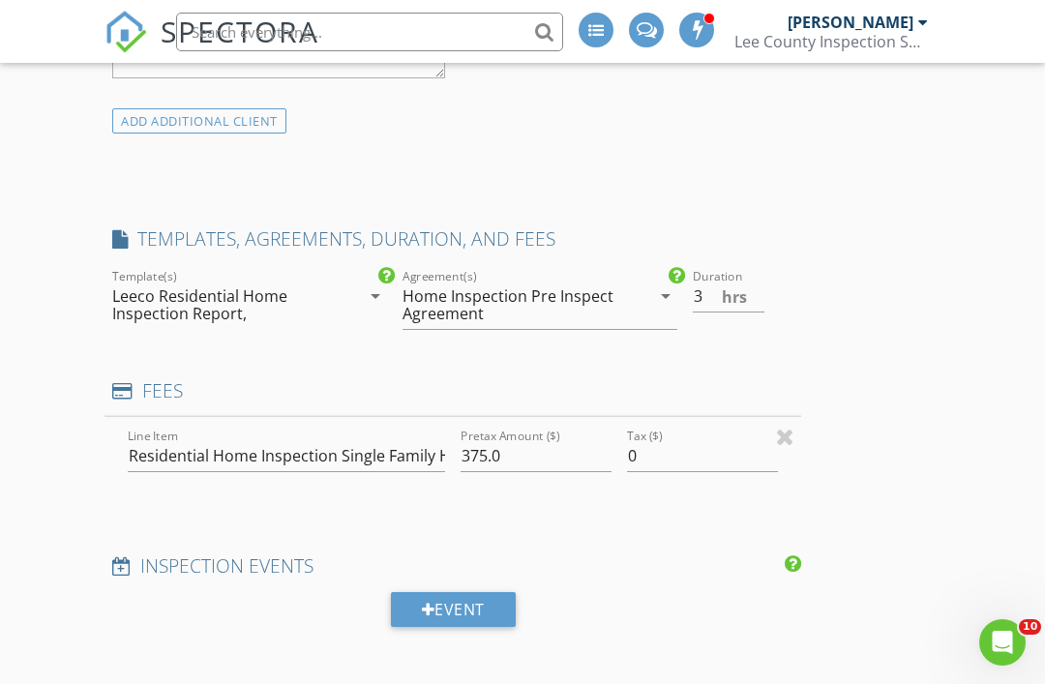
scroll to position [1709, 0]
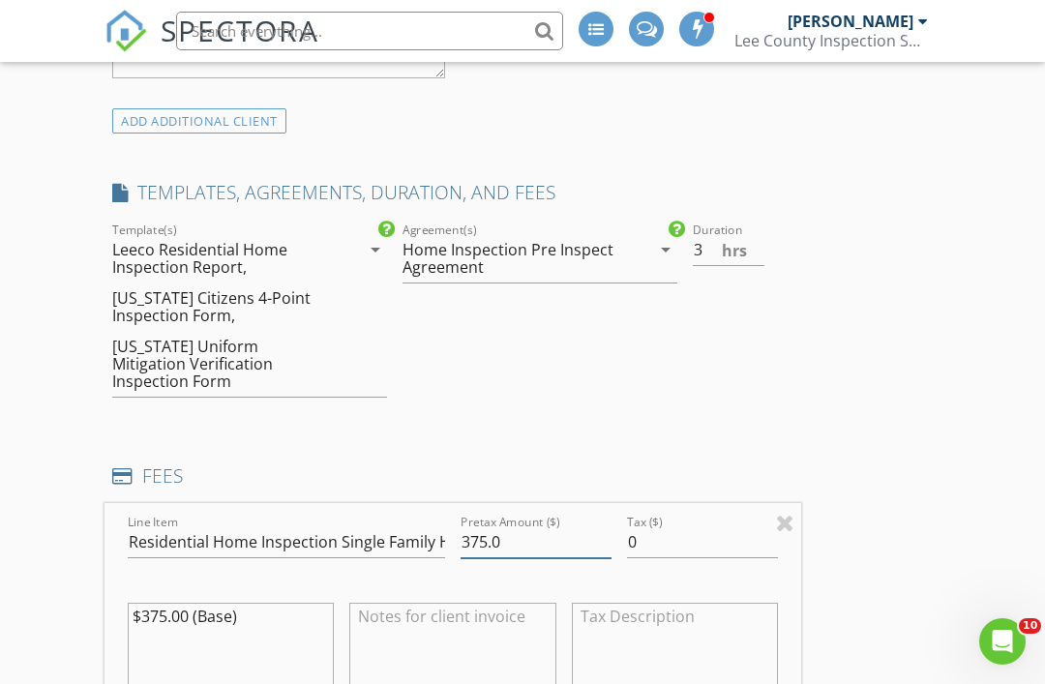
click at [503, 526] on input "375.0" at bounding box center [536, 542] width 151 height 32
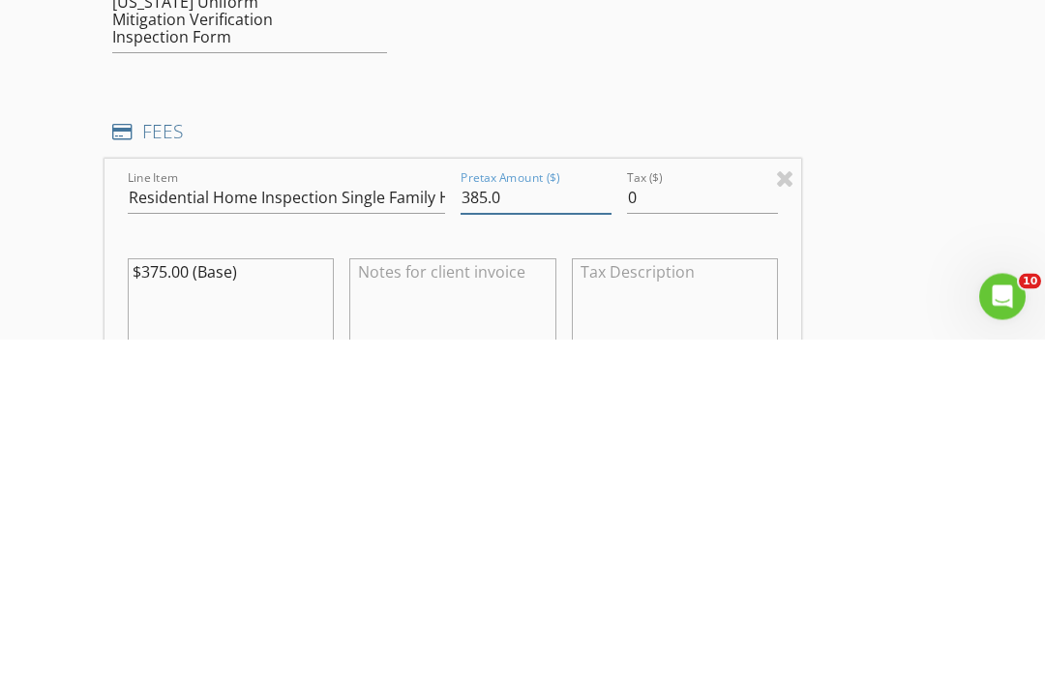
type input "385.0"
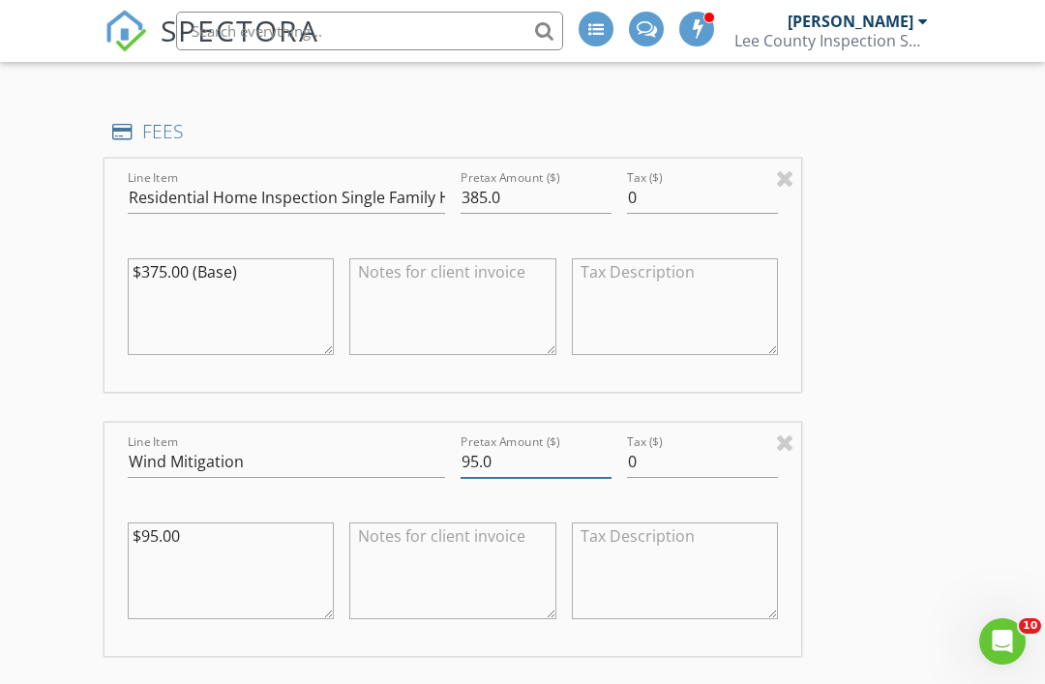
click at [522, 446] on input "95.0" at bounding box center [536, 462] width 151 height 32
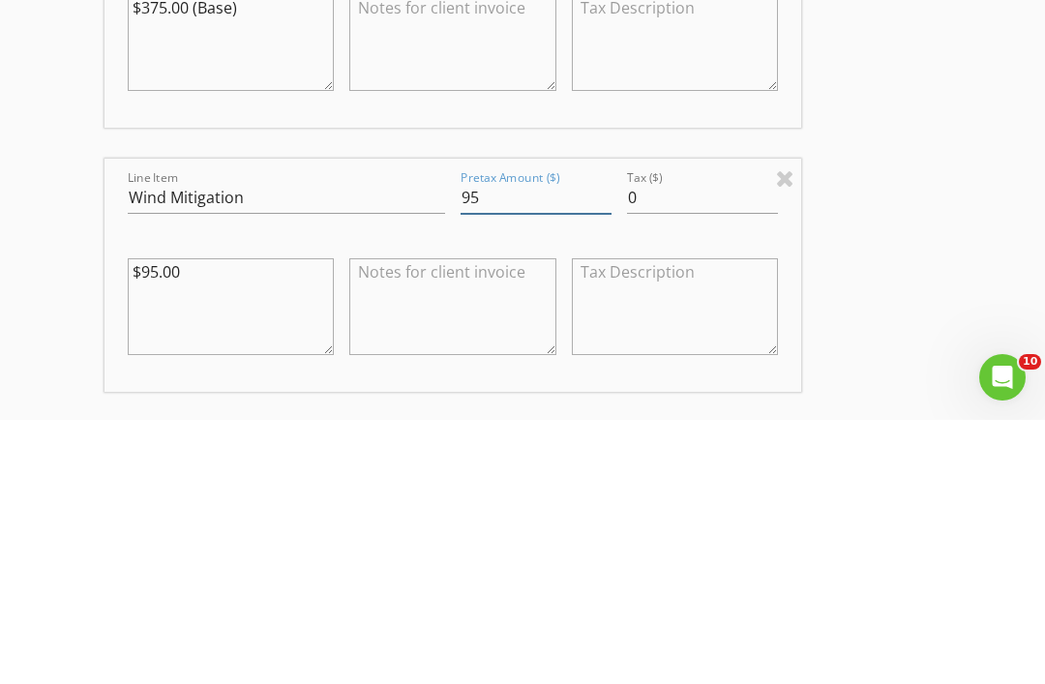
type input "9"
type input "0.0"
click at [951, 312] on div "New Inspection INSPECTOR(S) check_box_outline_blank John Brooks check_box_outli…" at bounding box center [522, 540] width 1045 height 4922
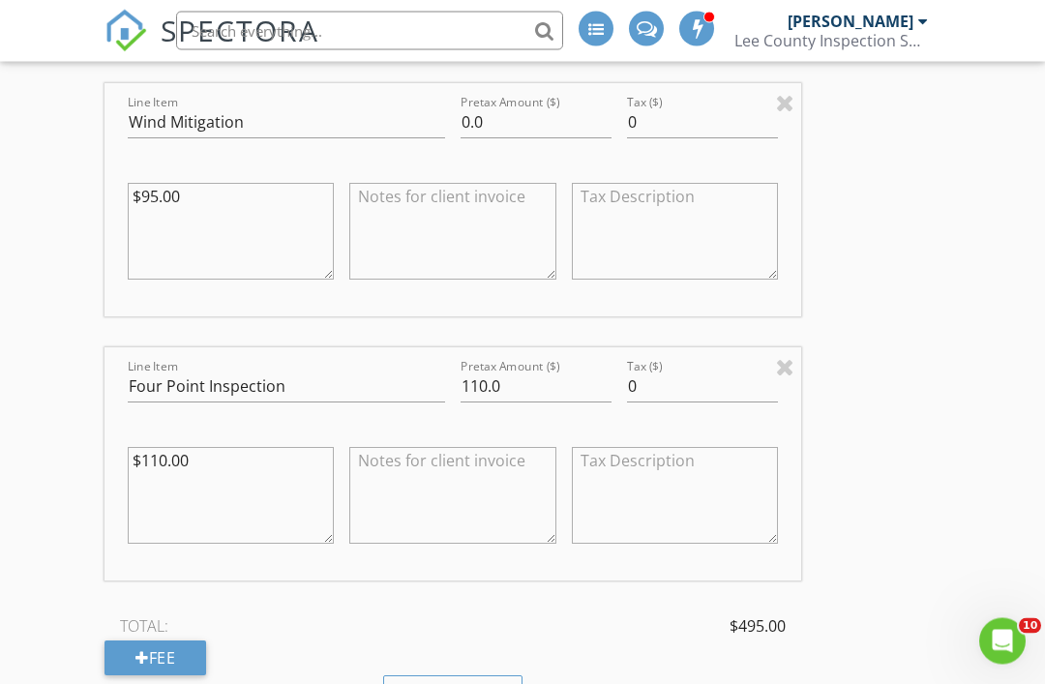
scroll to position [2401, 0]
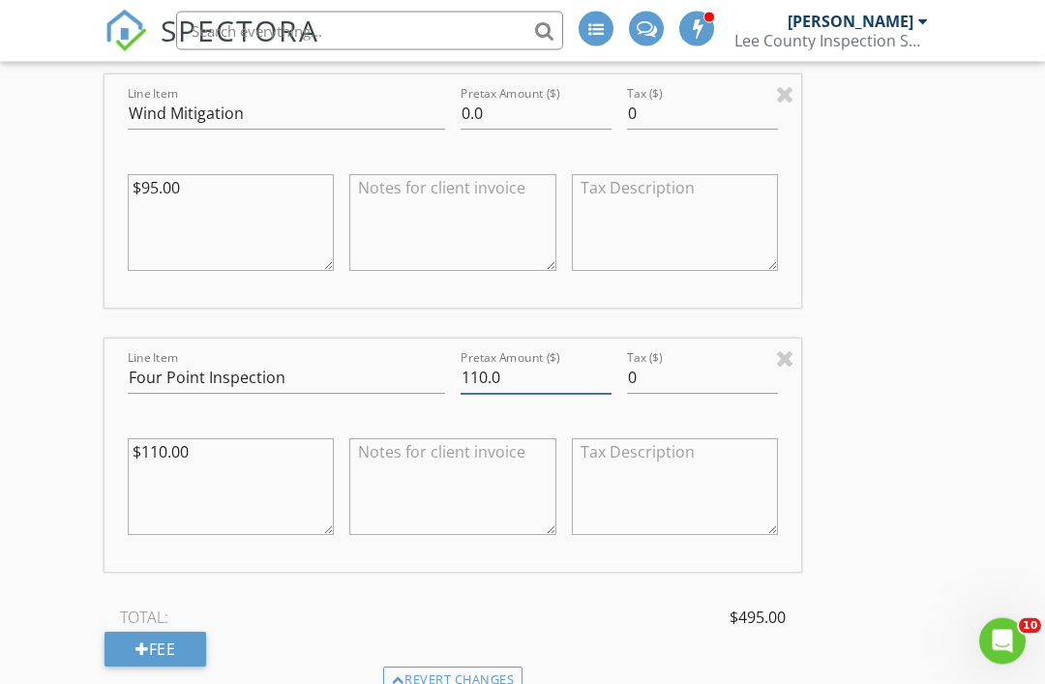
click at [543, 363] on input "110.0" at bounding box center [536, 379] width 151 height 32
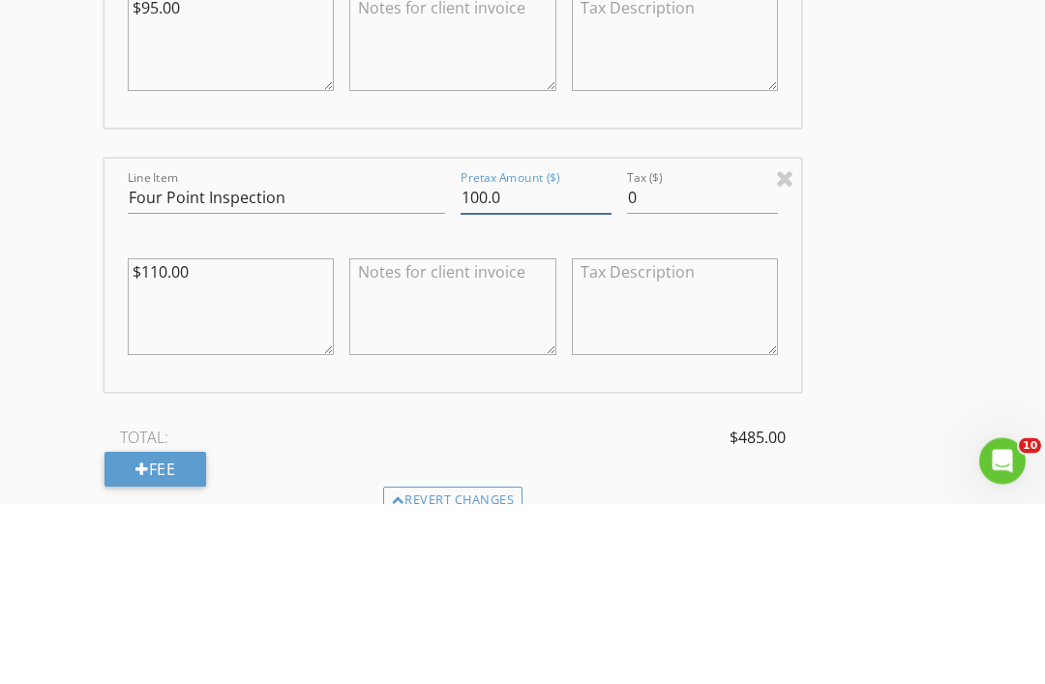
type input "100.0"
click at [949, 225] on div "New Inspection INSPECTOR(S) check_box_outline_blank John Brooks check_box_outli…" at bounding box center [522, 193] width 1045 height 4922
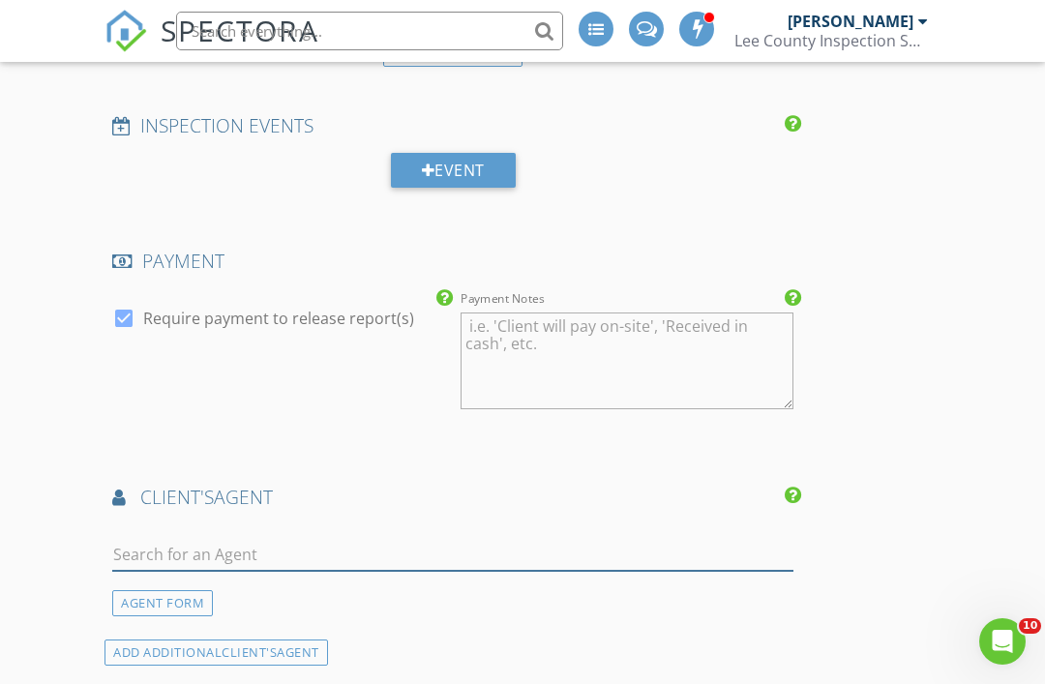
click at [429, 539] on input "text" at bounding box center [452, 555] width 681 height 32
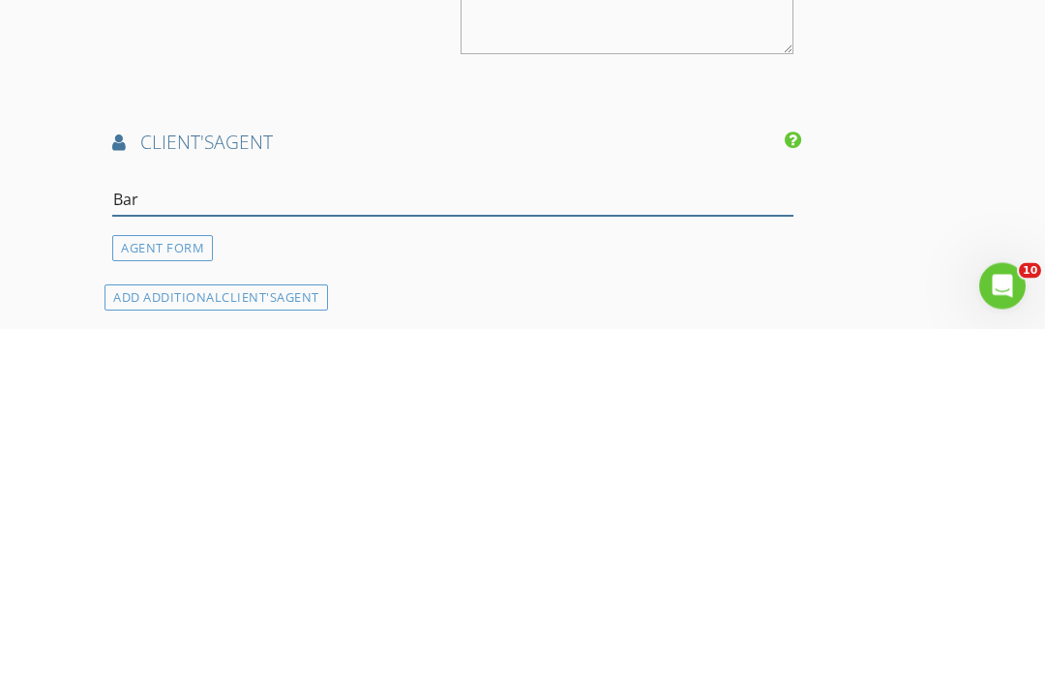
type input "Barb"
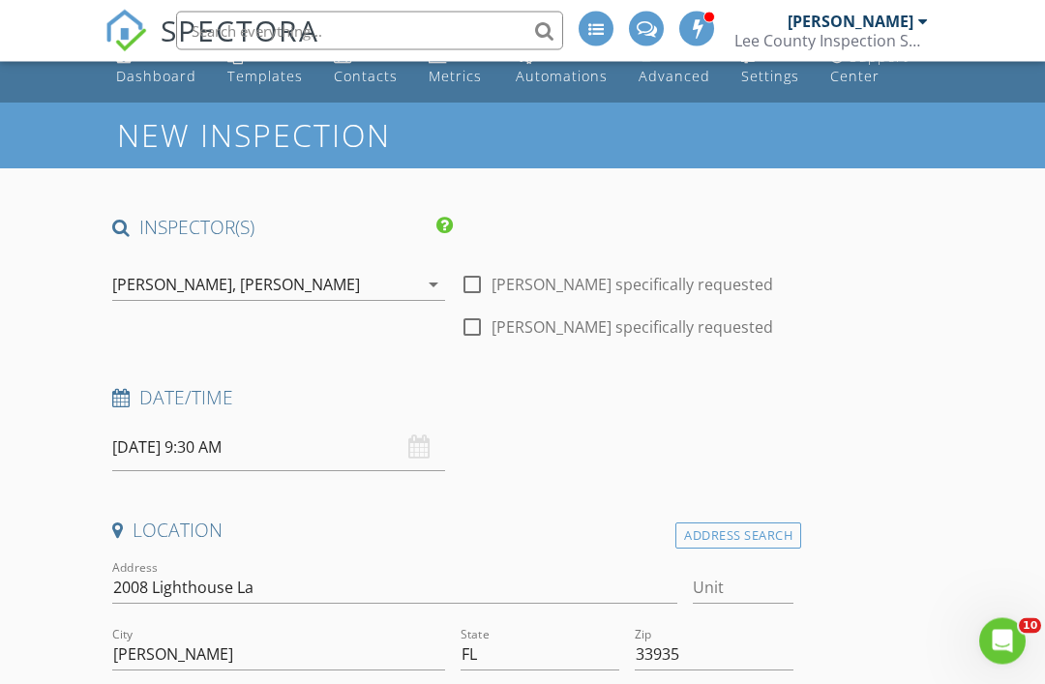
scroll to position [32, 0]
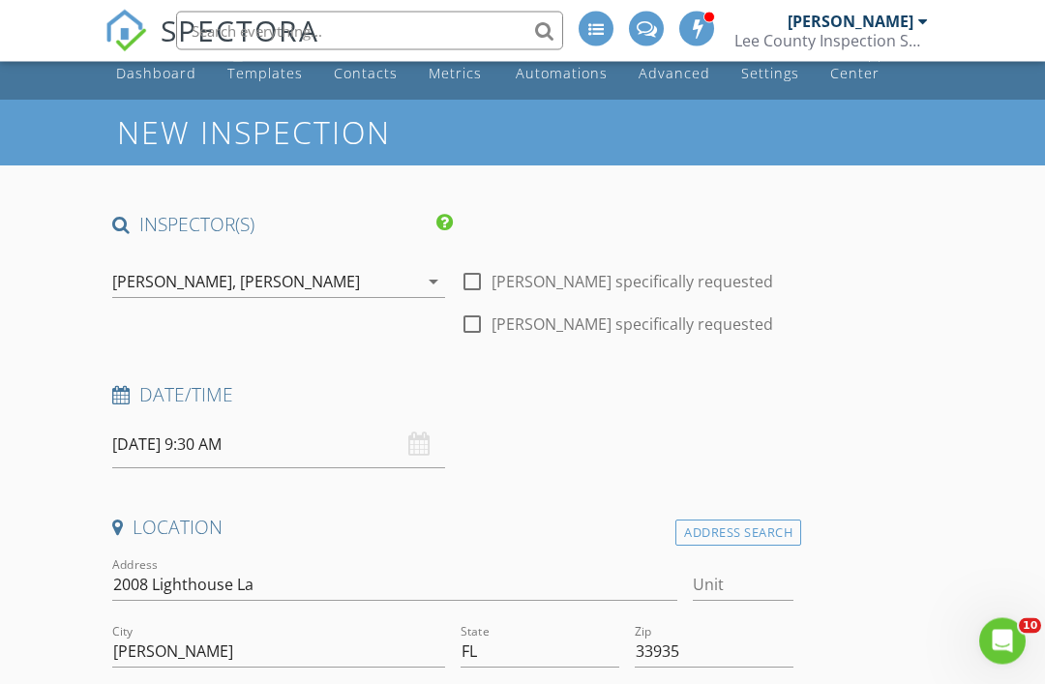
click at [427, 285] on icon "arrow_drop_down" at bounding box center [433, 282] width 23 height 23
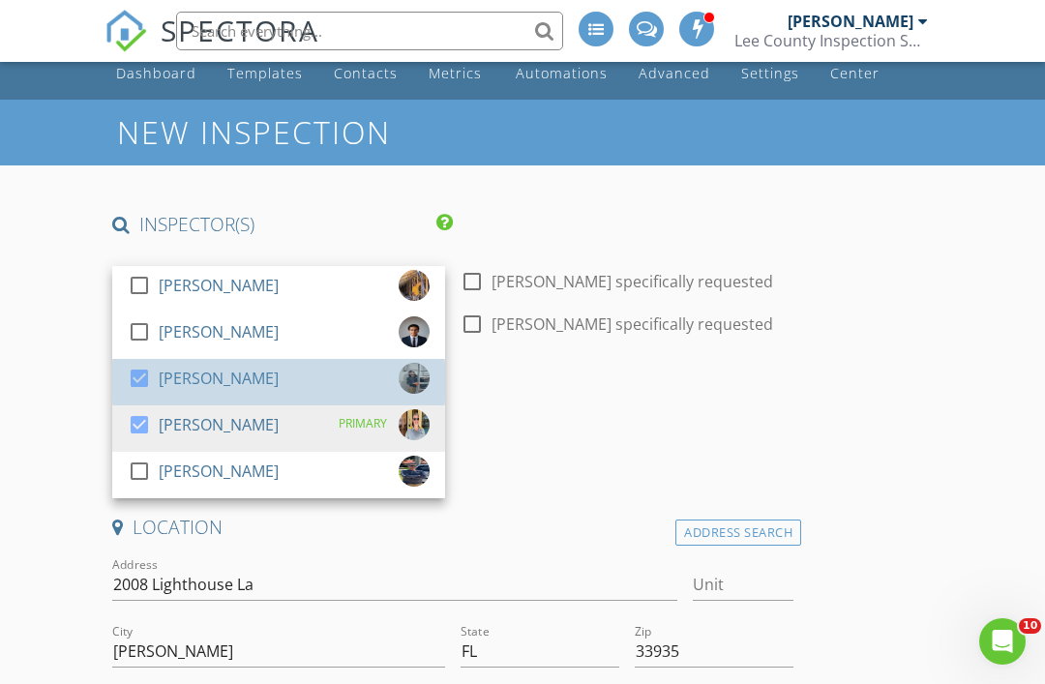
click at [307, 376] on div "check_box Justin Brooks" at bounding box center [279, 382] width 302 height 39
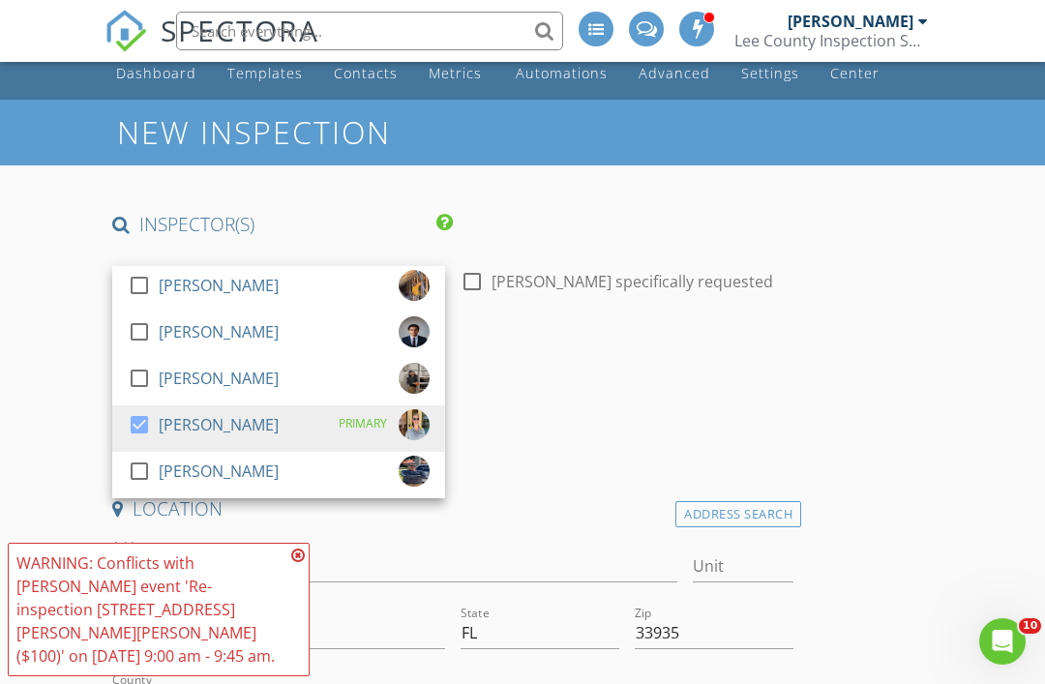
click at [293, 563] on icon at bounding box center [298, 555] width 14 height 15
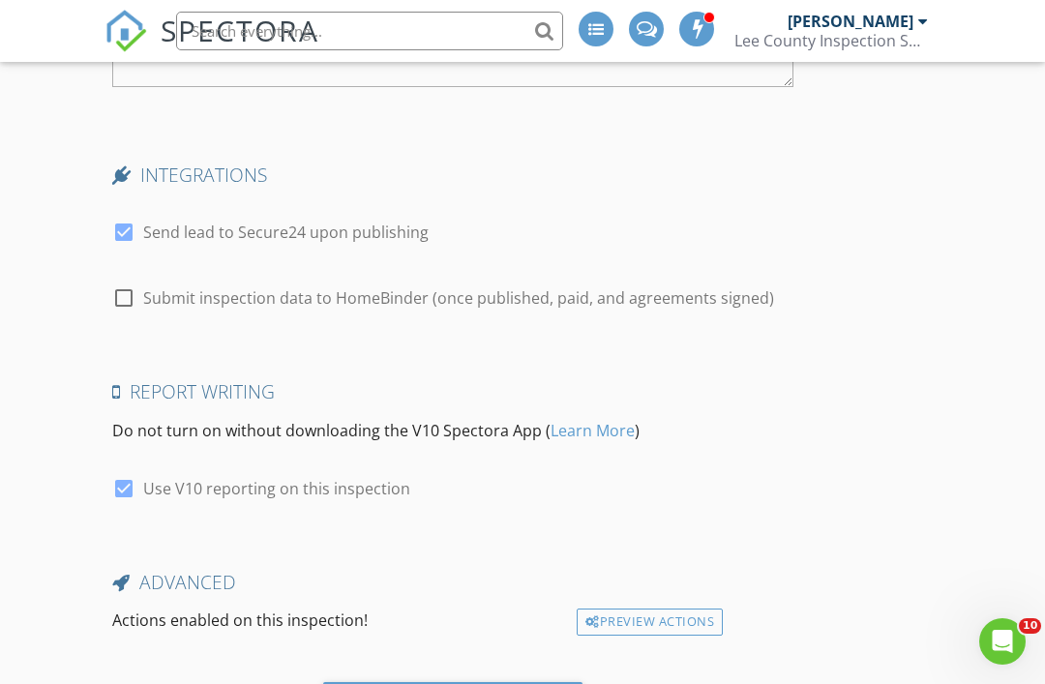
scroll to position [4762, 0]
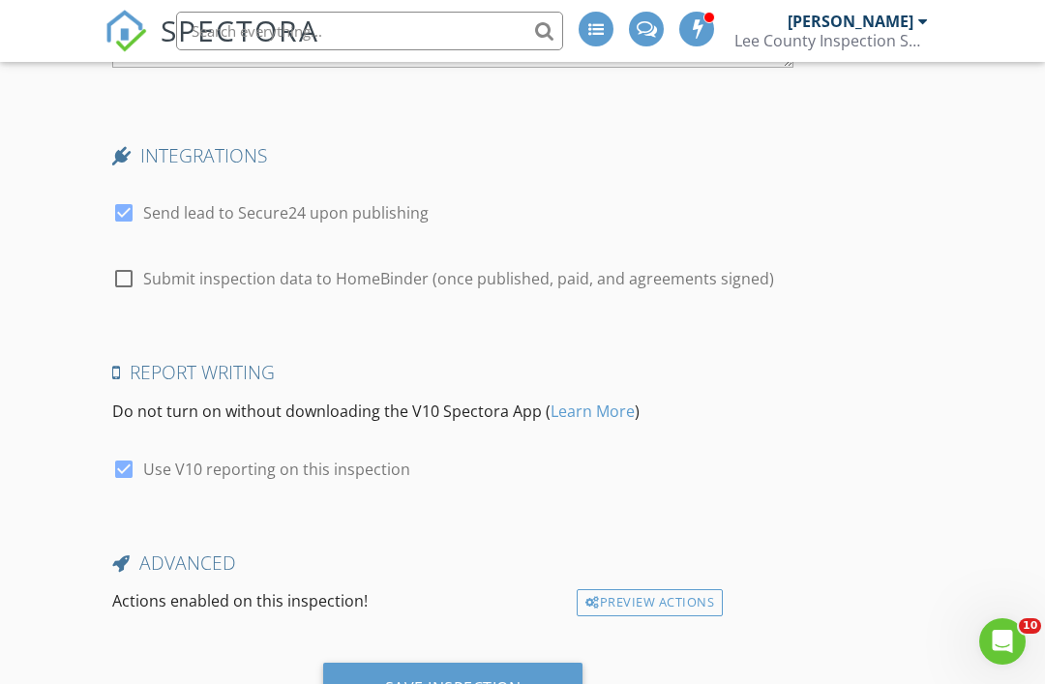
click at [465, 678] on div "Save Inspection" at bounding box center [453, 687] width 136 height 19
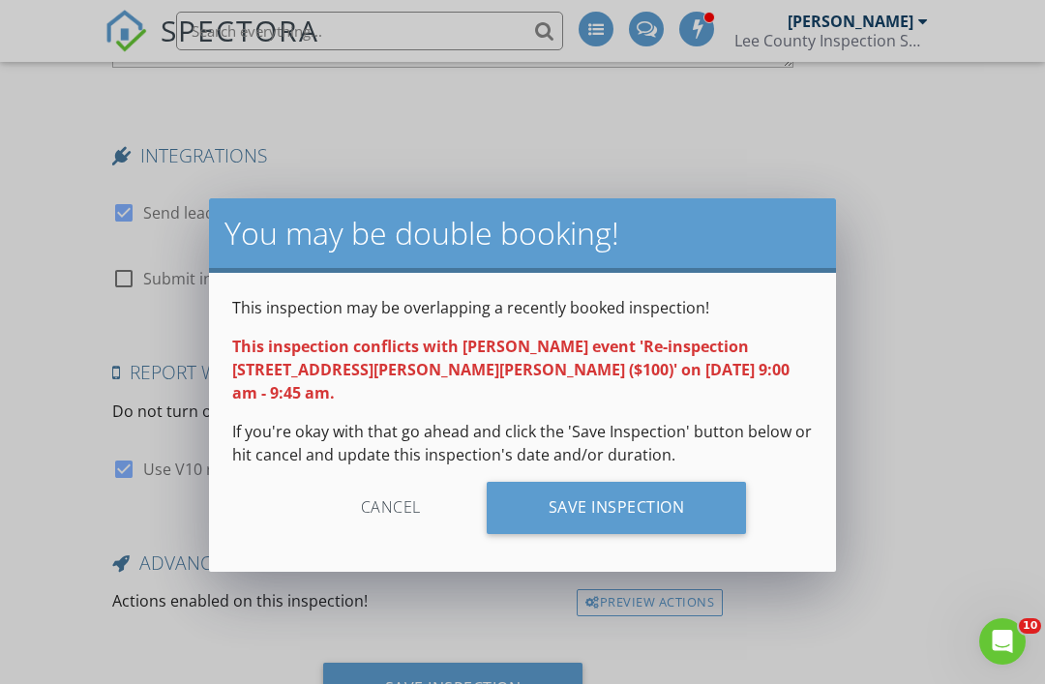
click at [641, 490] on div "Save Inspection" at bounding box center [617, 508] width 260 height 52
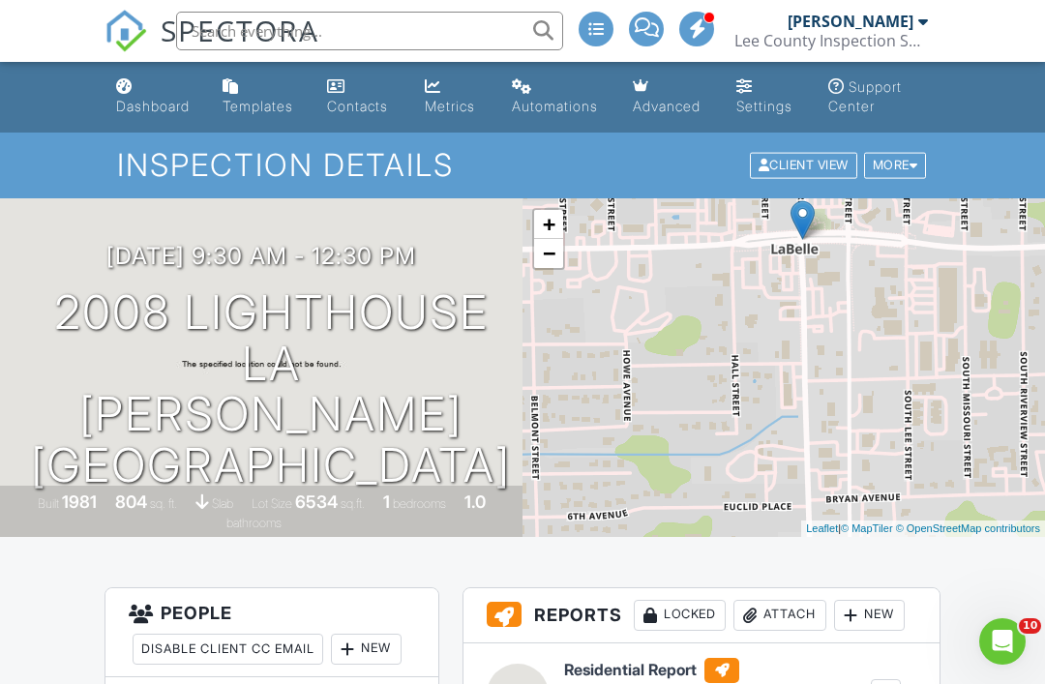
click at [158, 100] on div "Dashboard" at bounding box center [153, 106] width 74 height 16
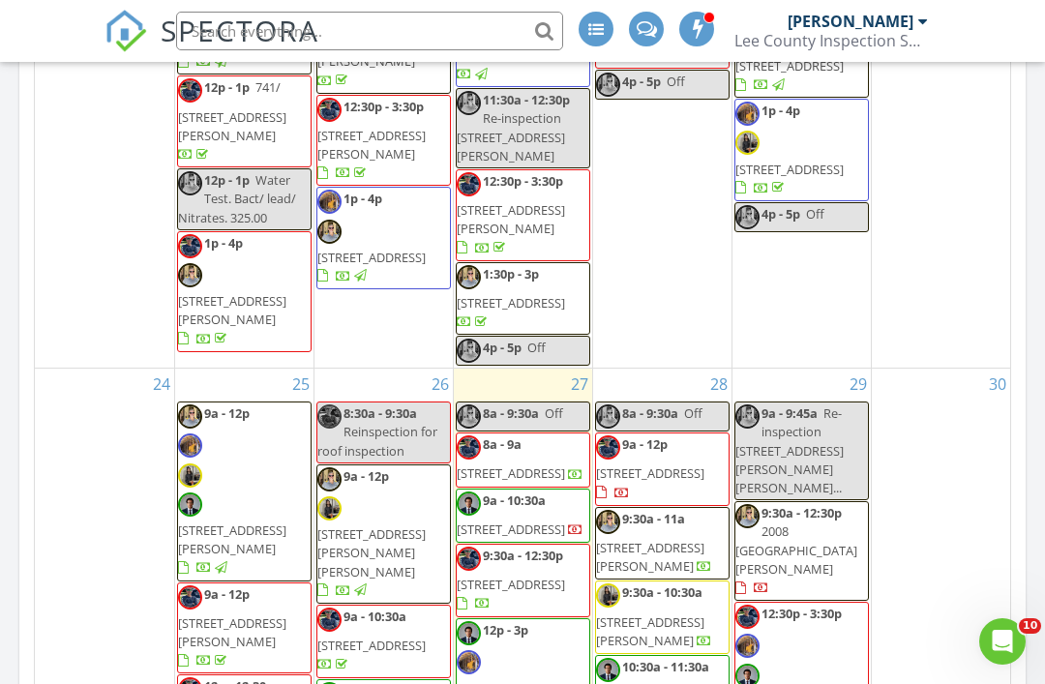
scroll to position [2652, 0]
